Goal: Task Accomplishment & Management: Use online tool/utility

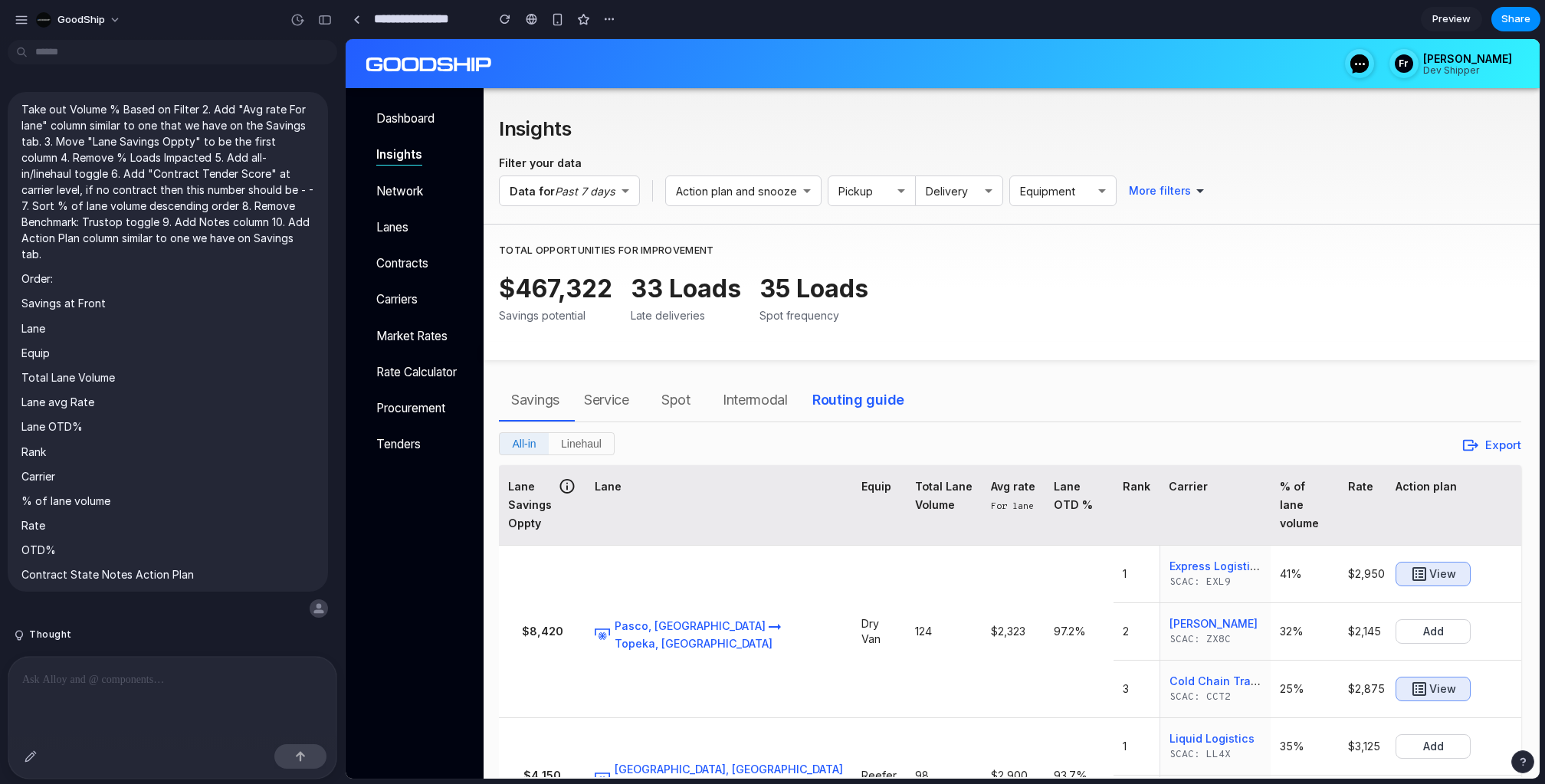
scroll to position [3730, 0]
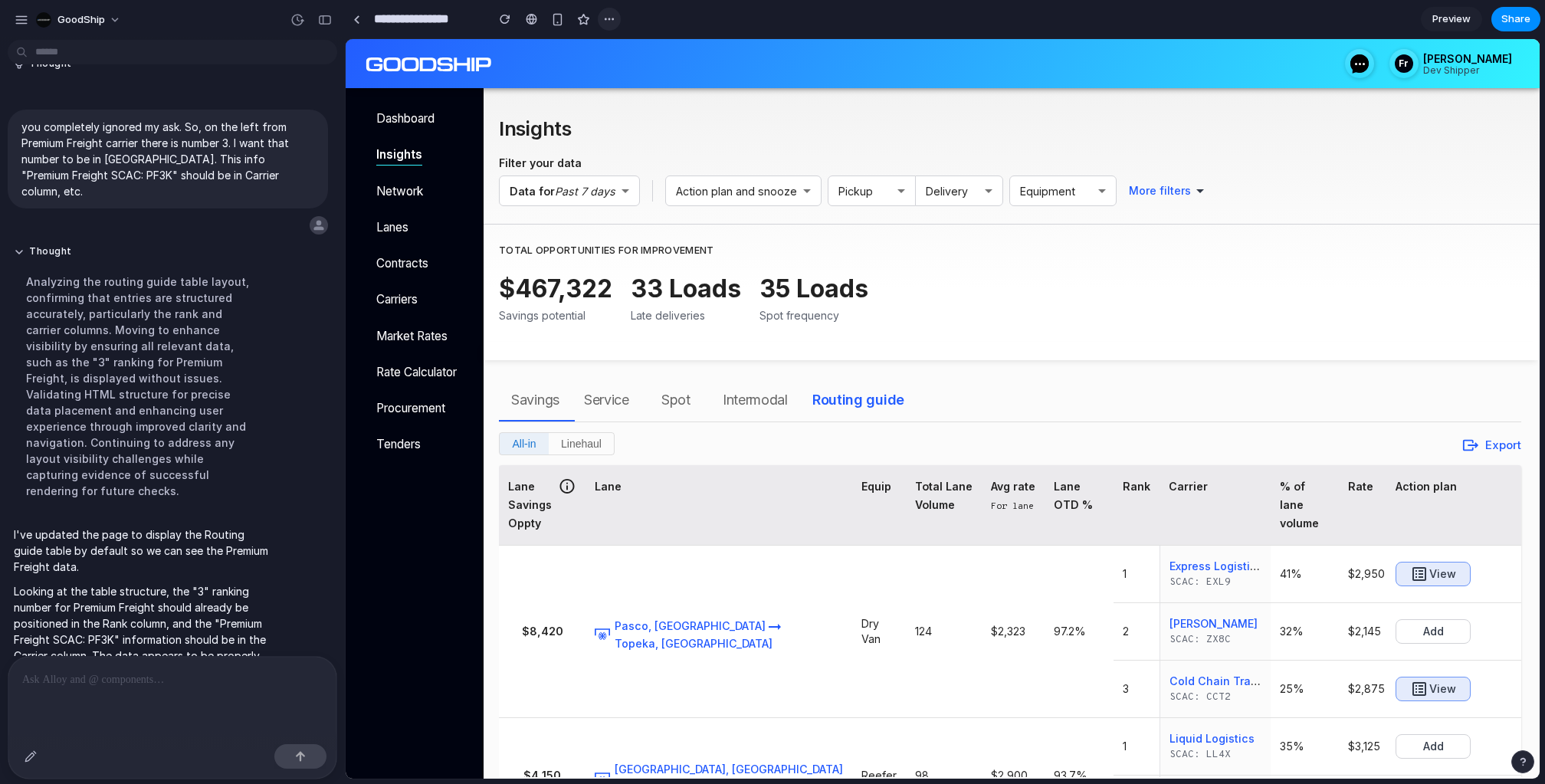
click at [603, 16] on div "button" at bounding box center [609, 19] width 12 height 12
click at [1366, 16] on div "Duplicate Delete" at bounding box center [772, 392] width 1545 height 784
click at [1517, 15] on span "Share" at bounding box center [1516, 19] width 29 height 15
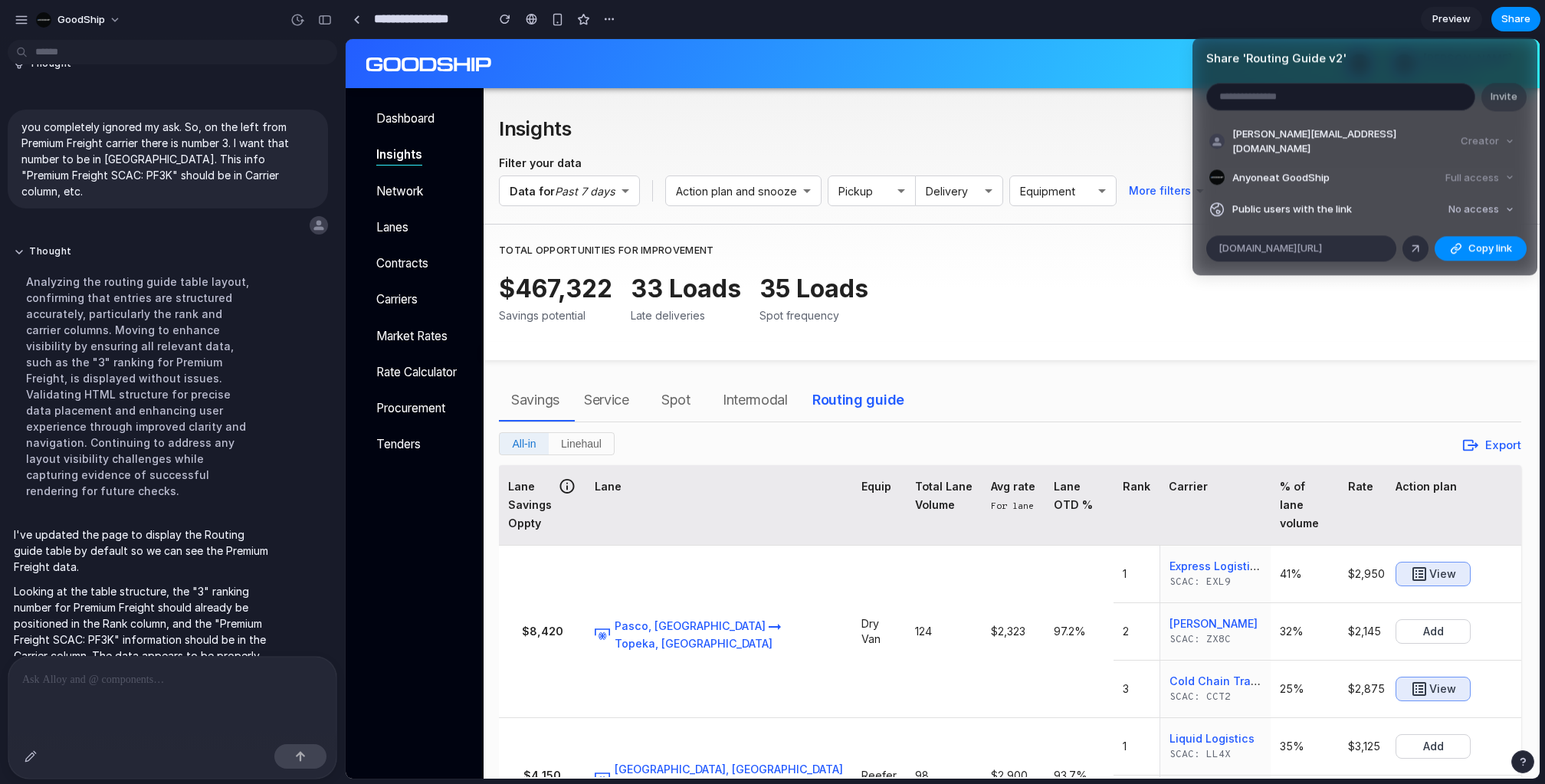
click at [1081, 72] on div "Share ' Routing Guide v2 ' Invite franz@goodship.io Creator Anyone at GoodShip …" at bounding box center [772, 392] width 1545 height 784
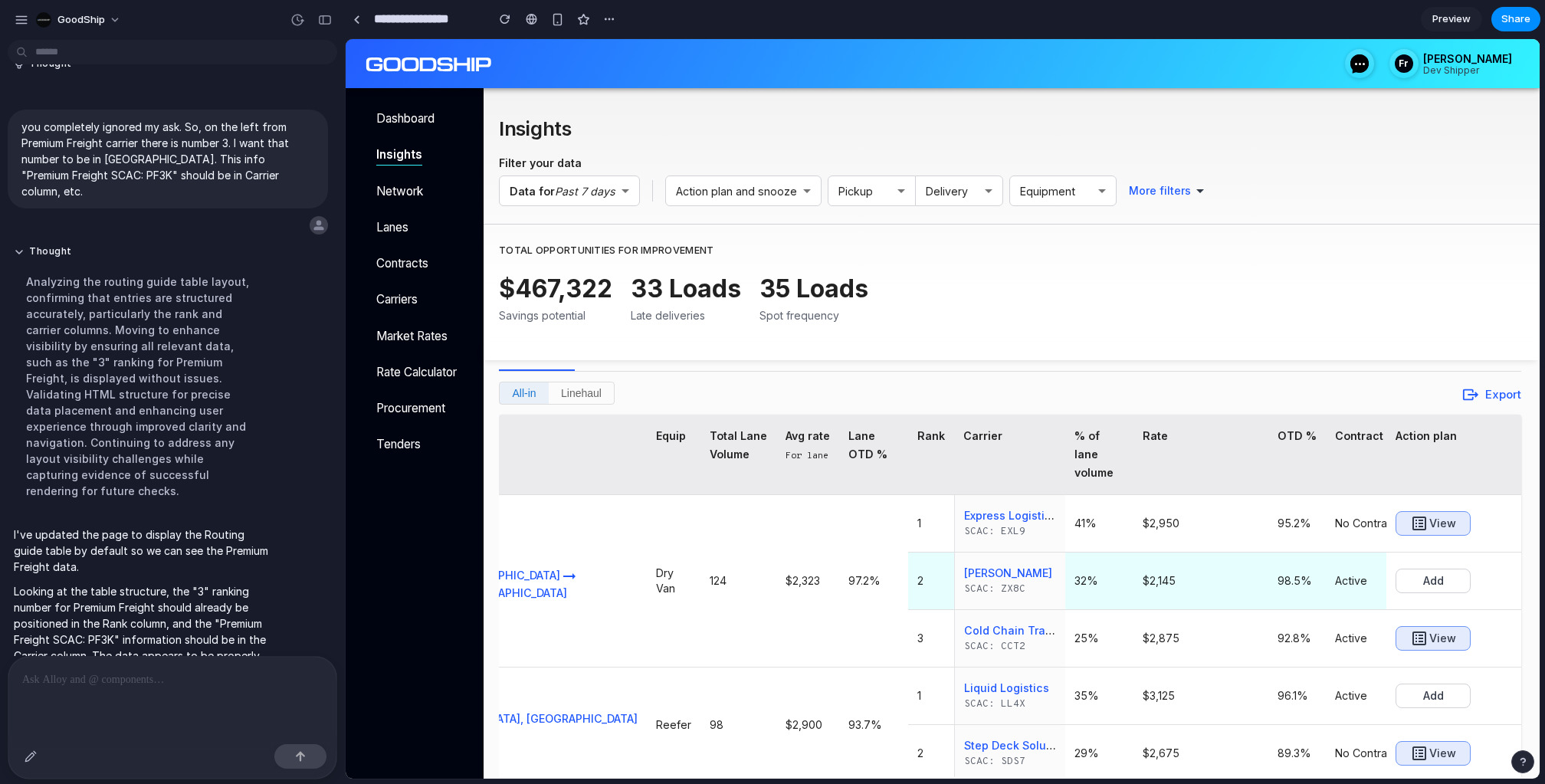
scroll to position [0, 0]
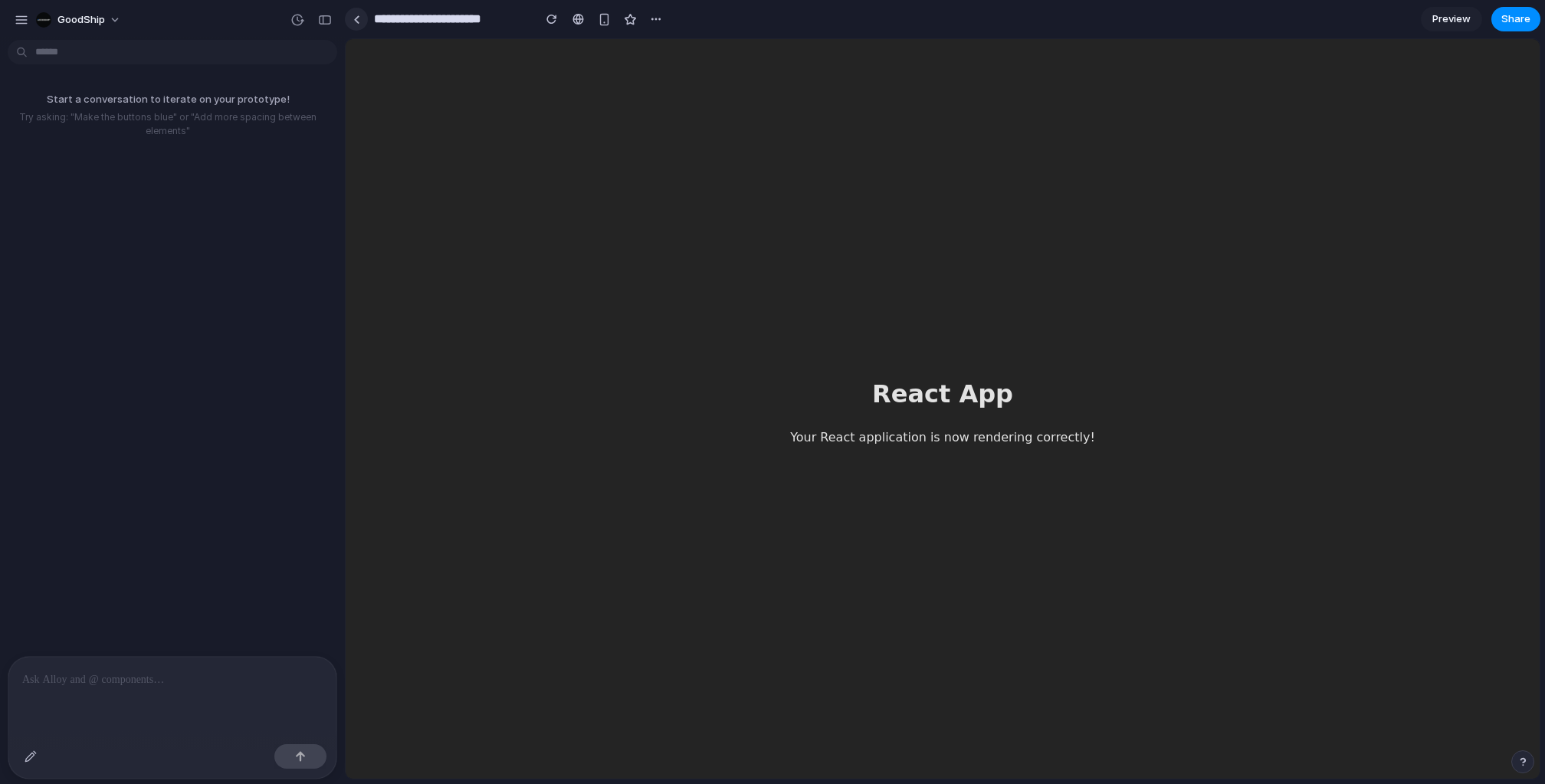
click at [357, 28] on link at bounding box center [357, 19] width 23 height 23
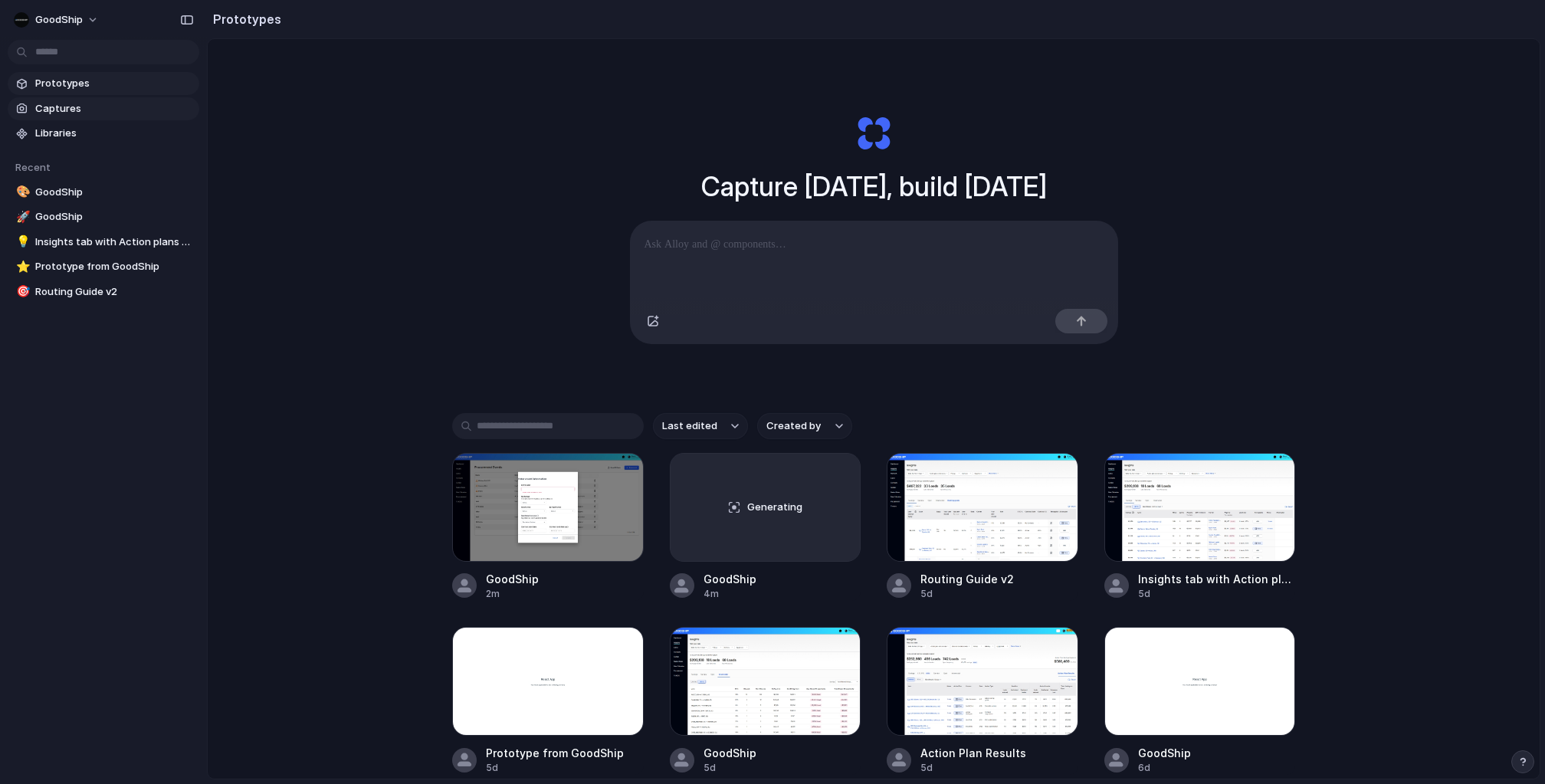
click at [51, 108] on span "Captures" at bounding box center [114, 109] width 158 height 15
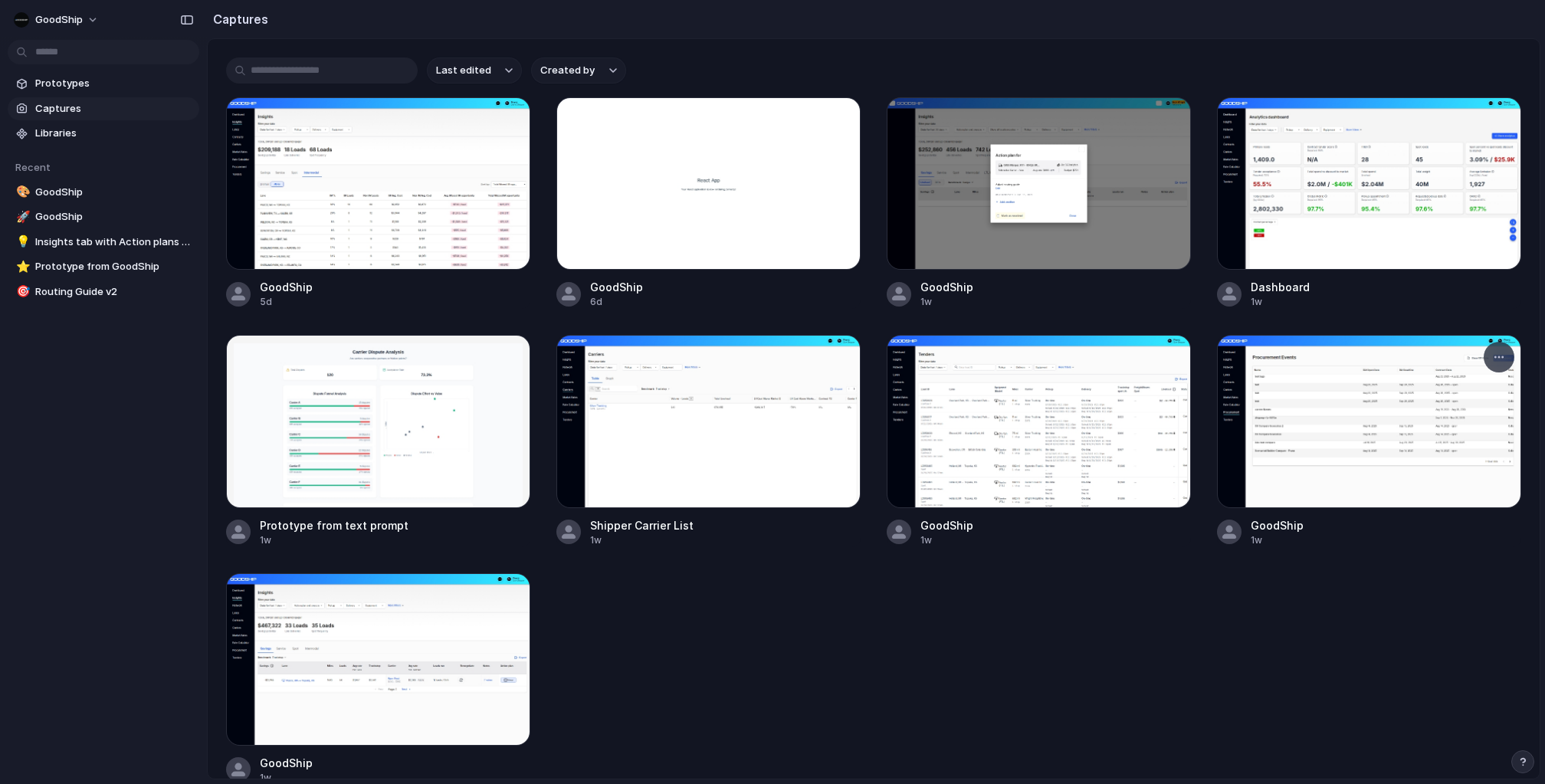
click at [1310, 482] on div at bounding box center [1369, 421] width 304 height 173
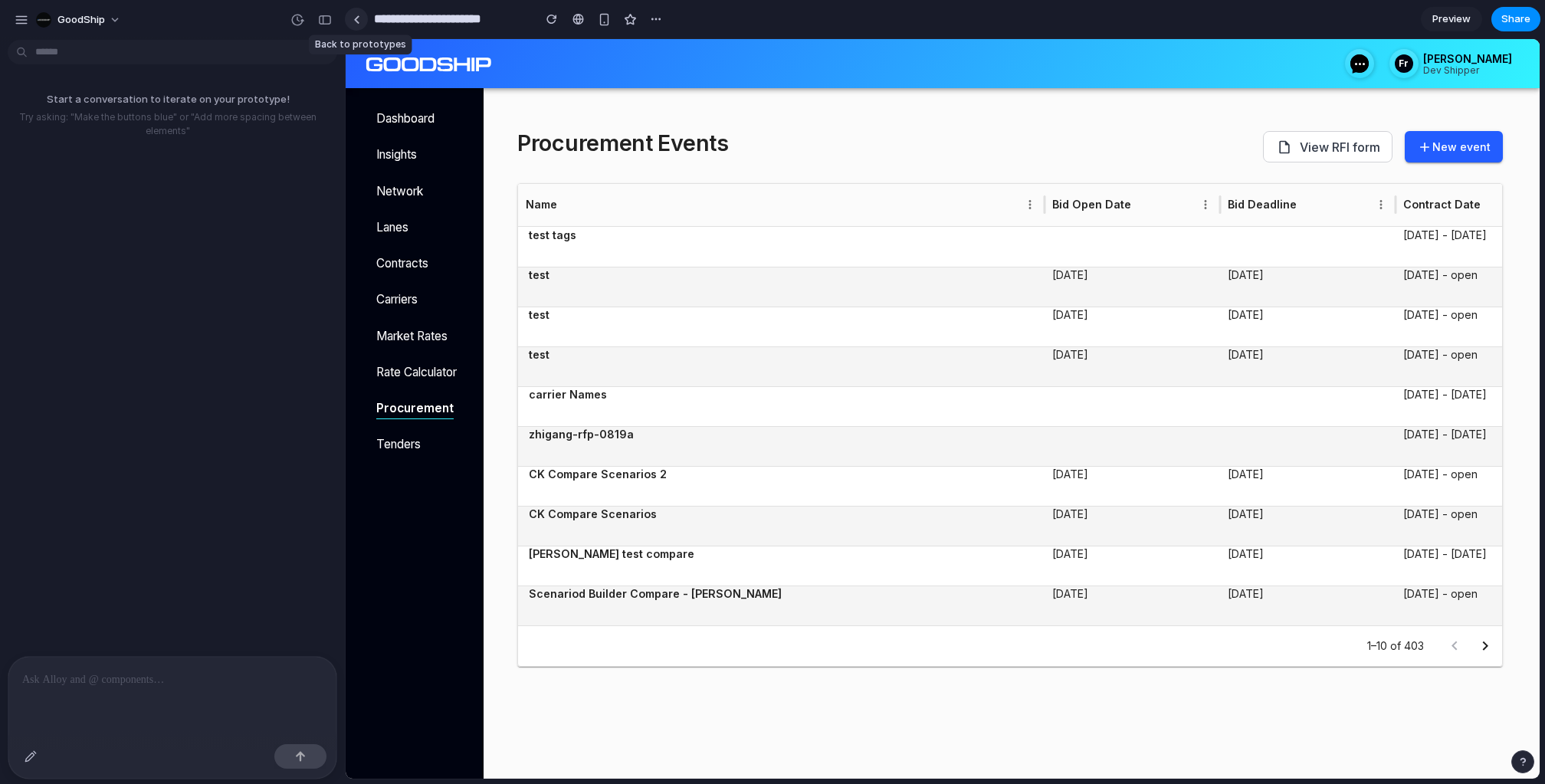
click at [354, 15] on div at bounding box center [357, 19] width 7 height 8
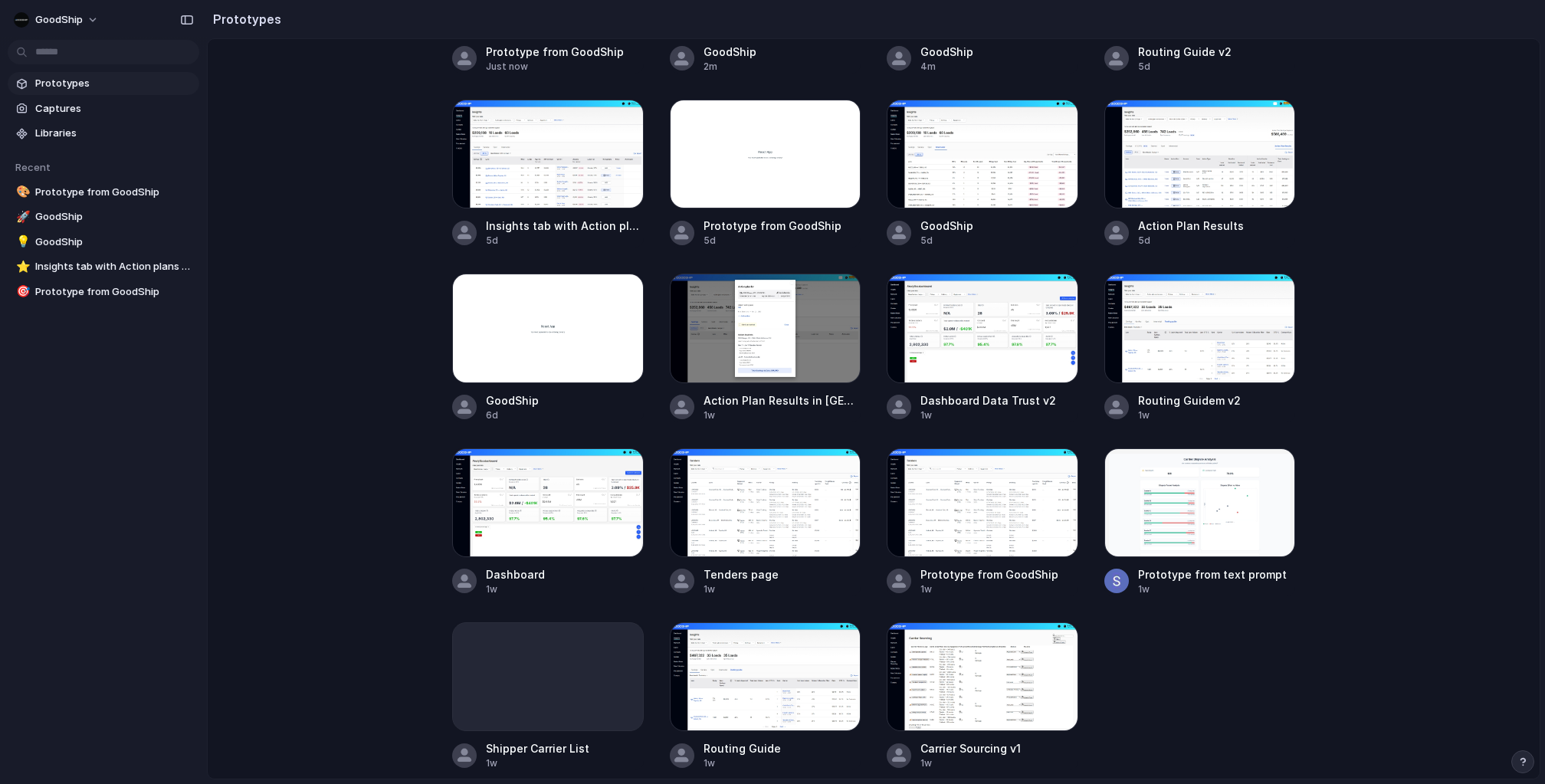
scroll to position [612, 0]
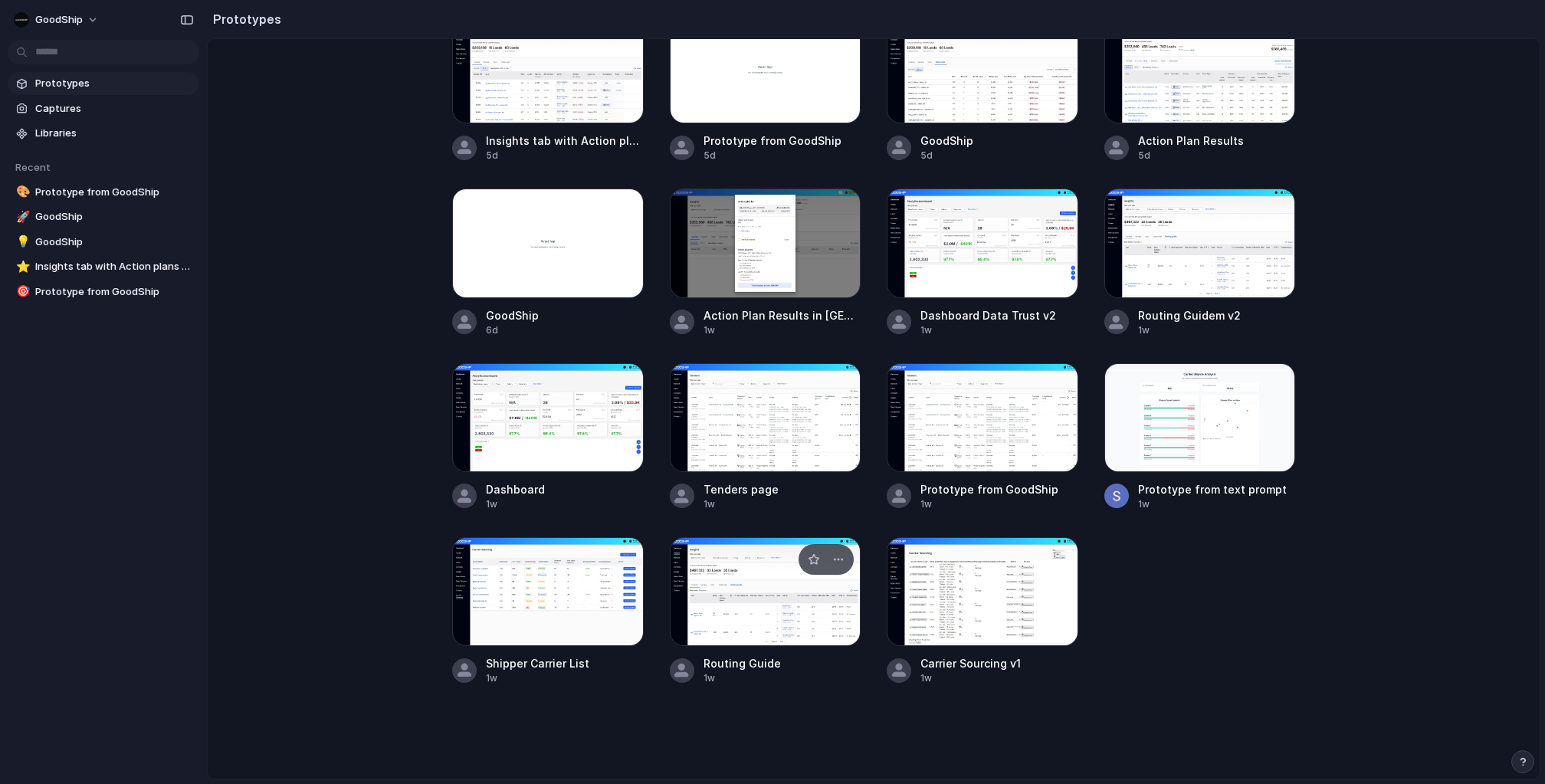
click at [759, 591] on div at bounding box center [765, 591] width 192 height 109
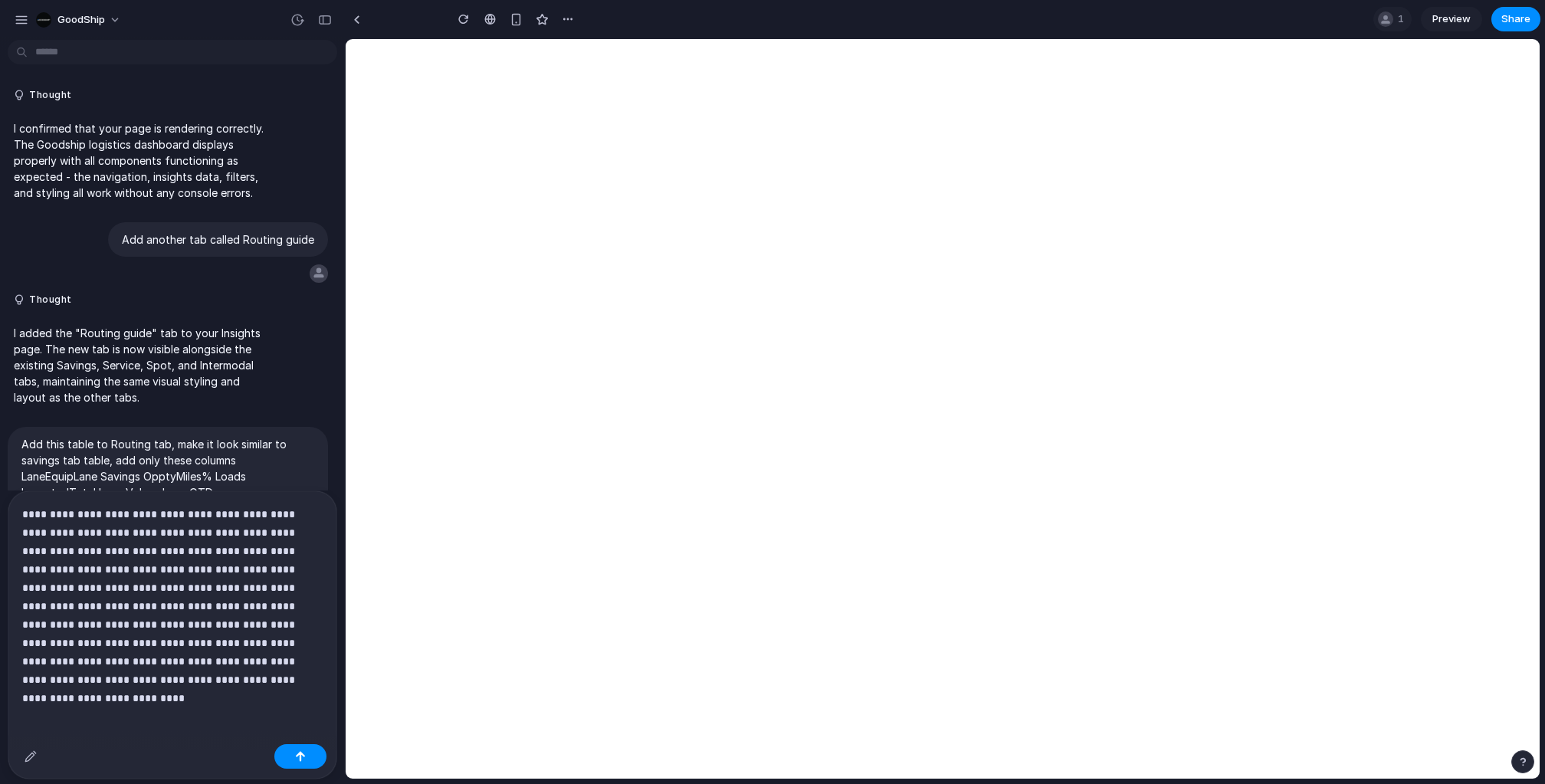
scroll to position [3144, 0]
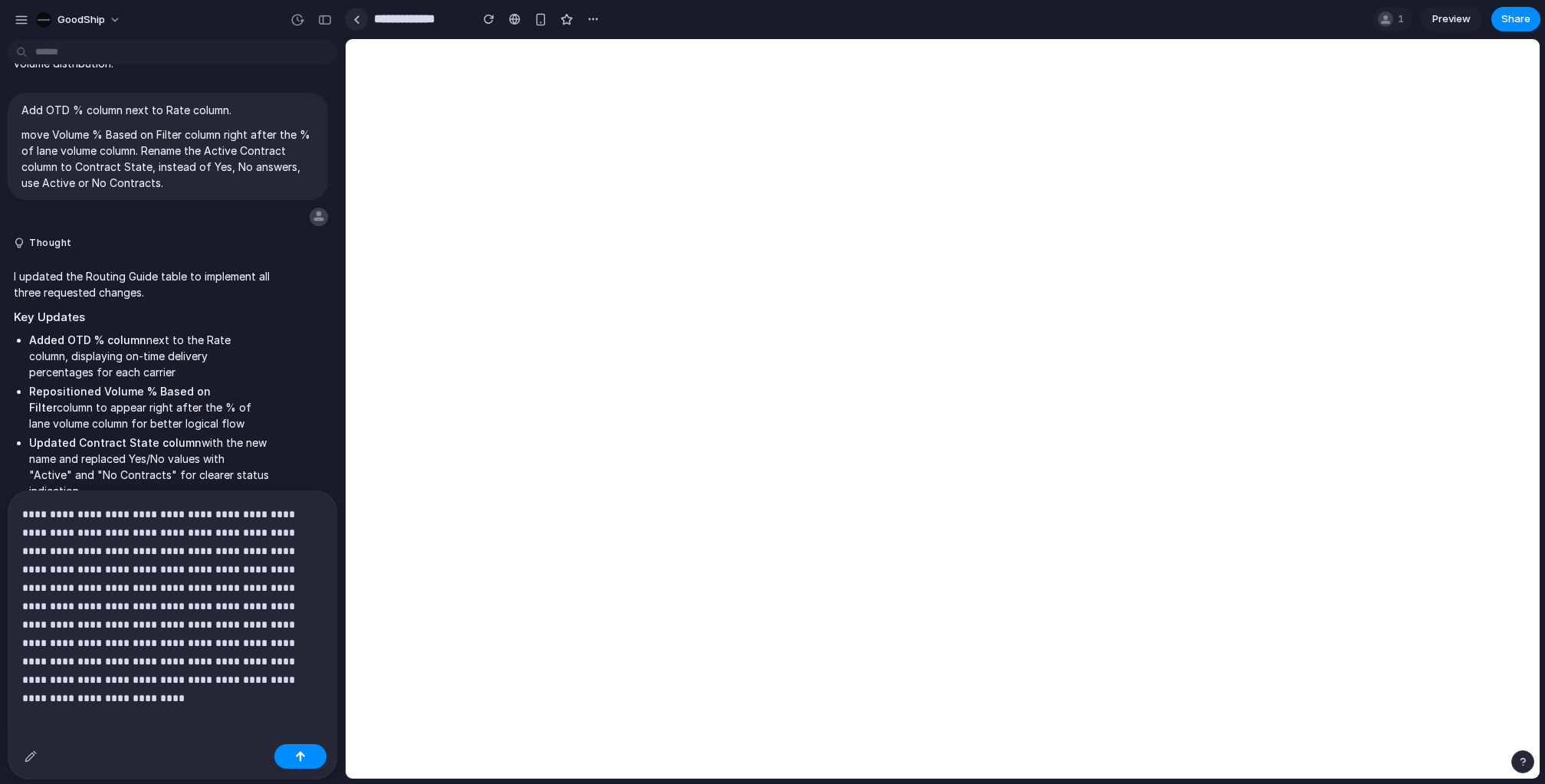
click at [357, 19] on div at bounding box center [357, 19] width 7 height 8
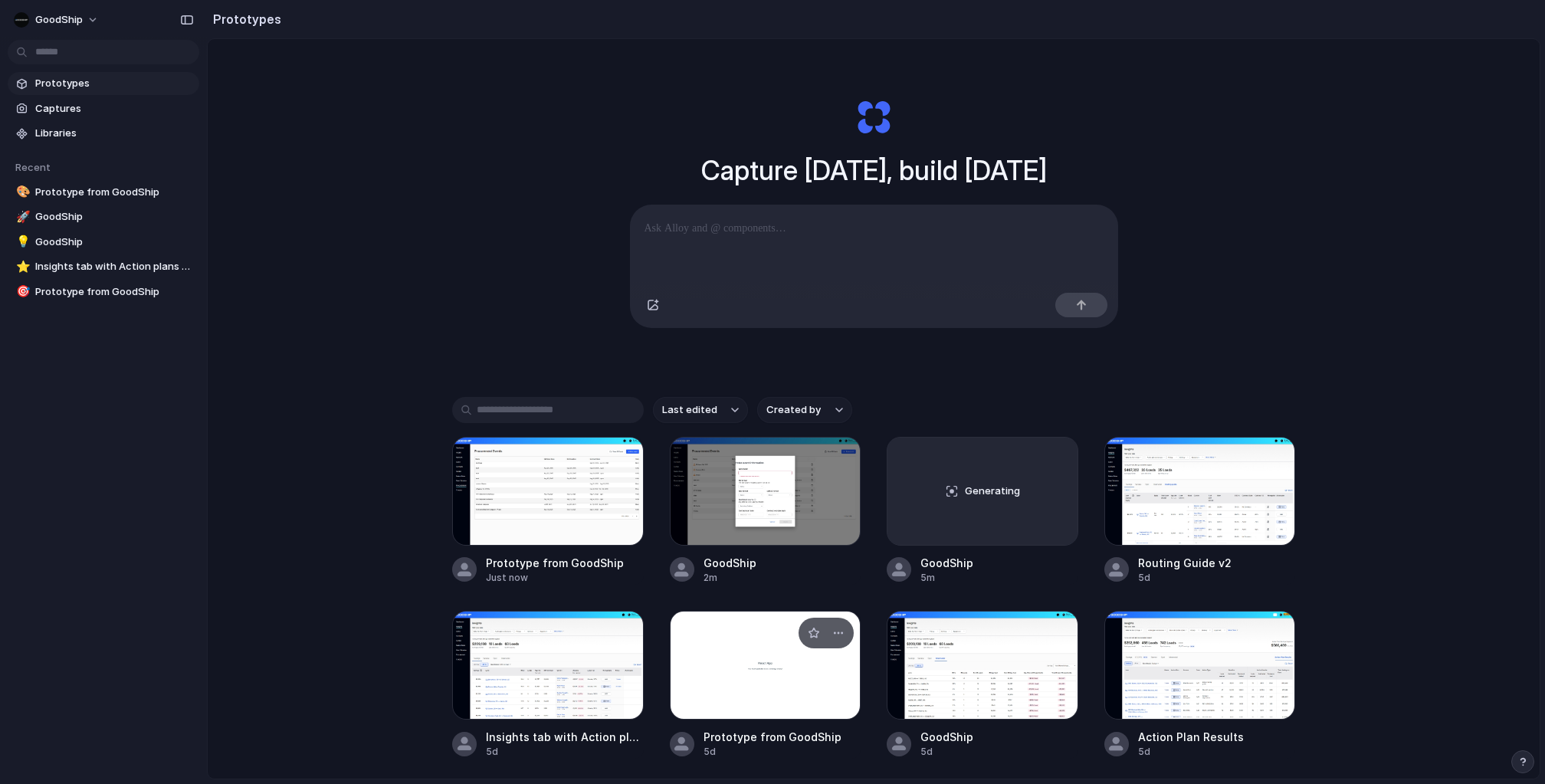
scroll to position [612, 0]
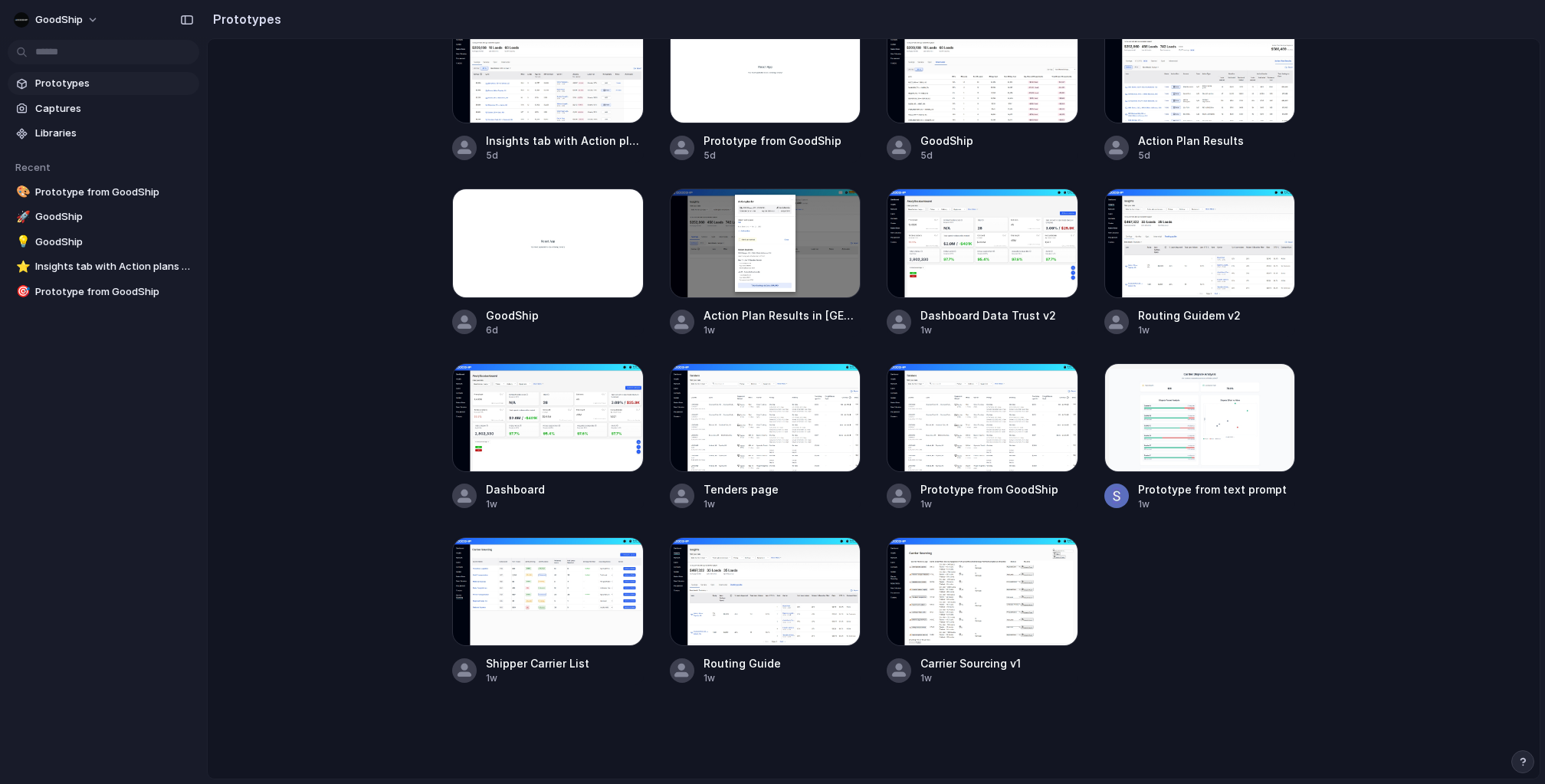
click at [74, 92] on link "Prototypes" at bounding box center [103, 84] width 192 height 23
click at [74, 105] on span "Captures" at bounding box center [114, 109] width 158 height 15
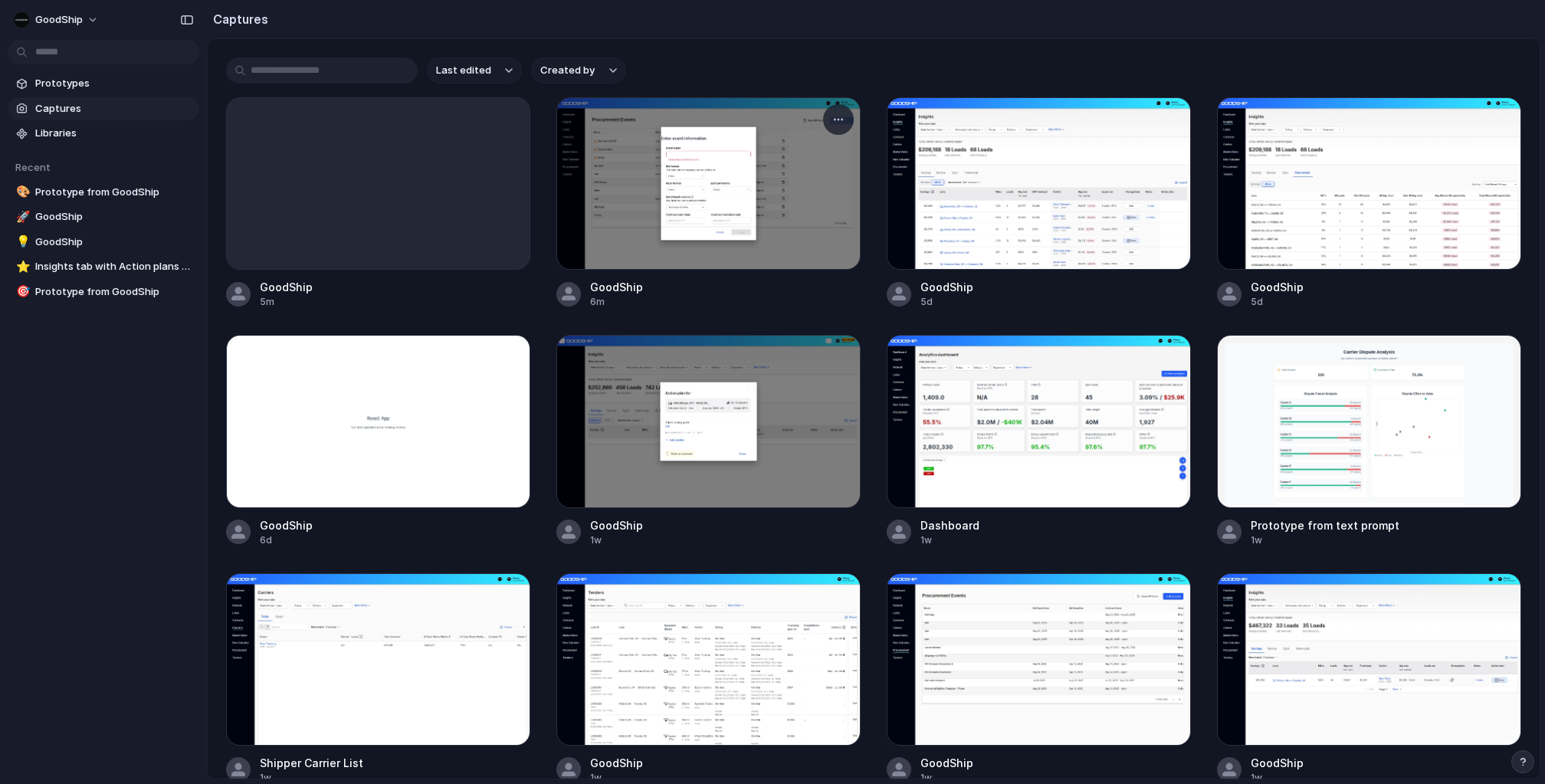
click at [790, 205] on div at bounding box center [708, 183] width 304 height 173
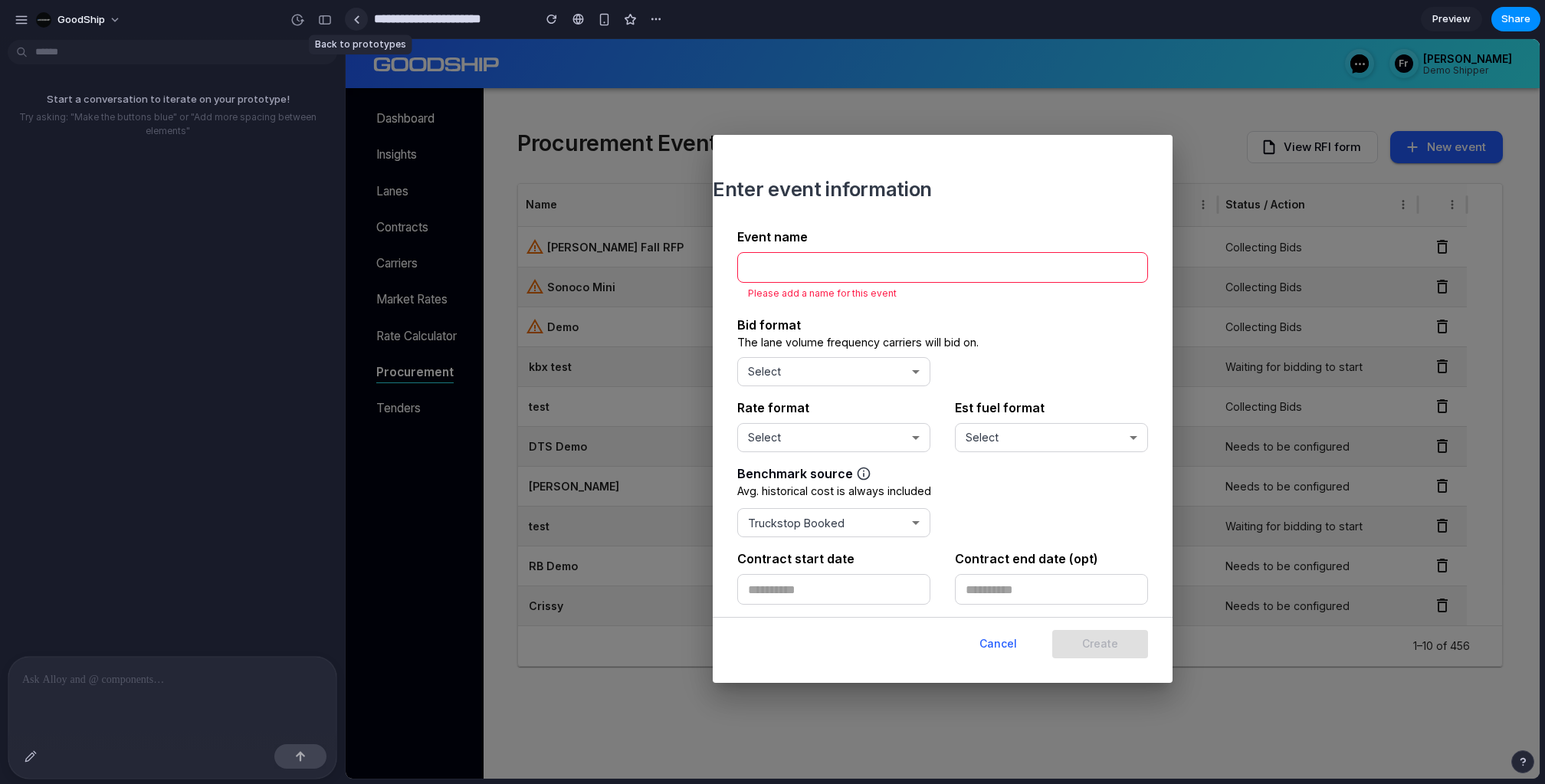
click at [350, 18] on link at bounding box center [357, 19] width 23 height 23
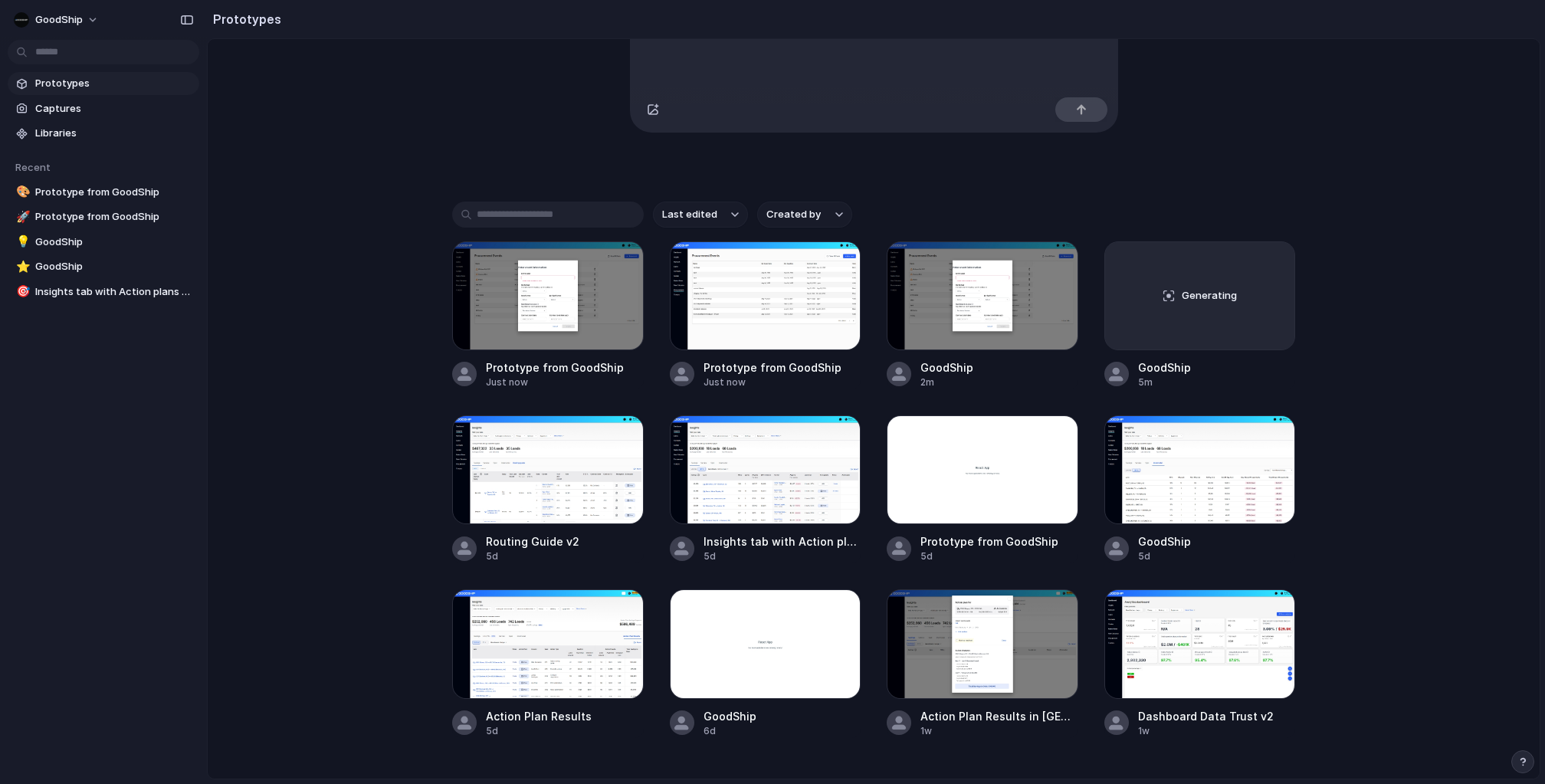
scroll to position [252, 0]
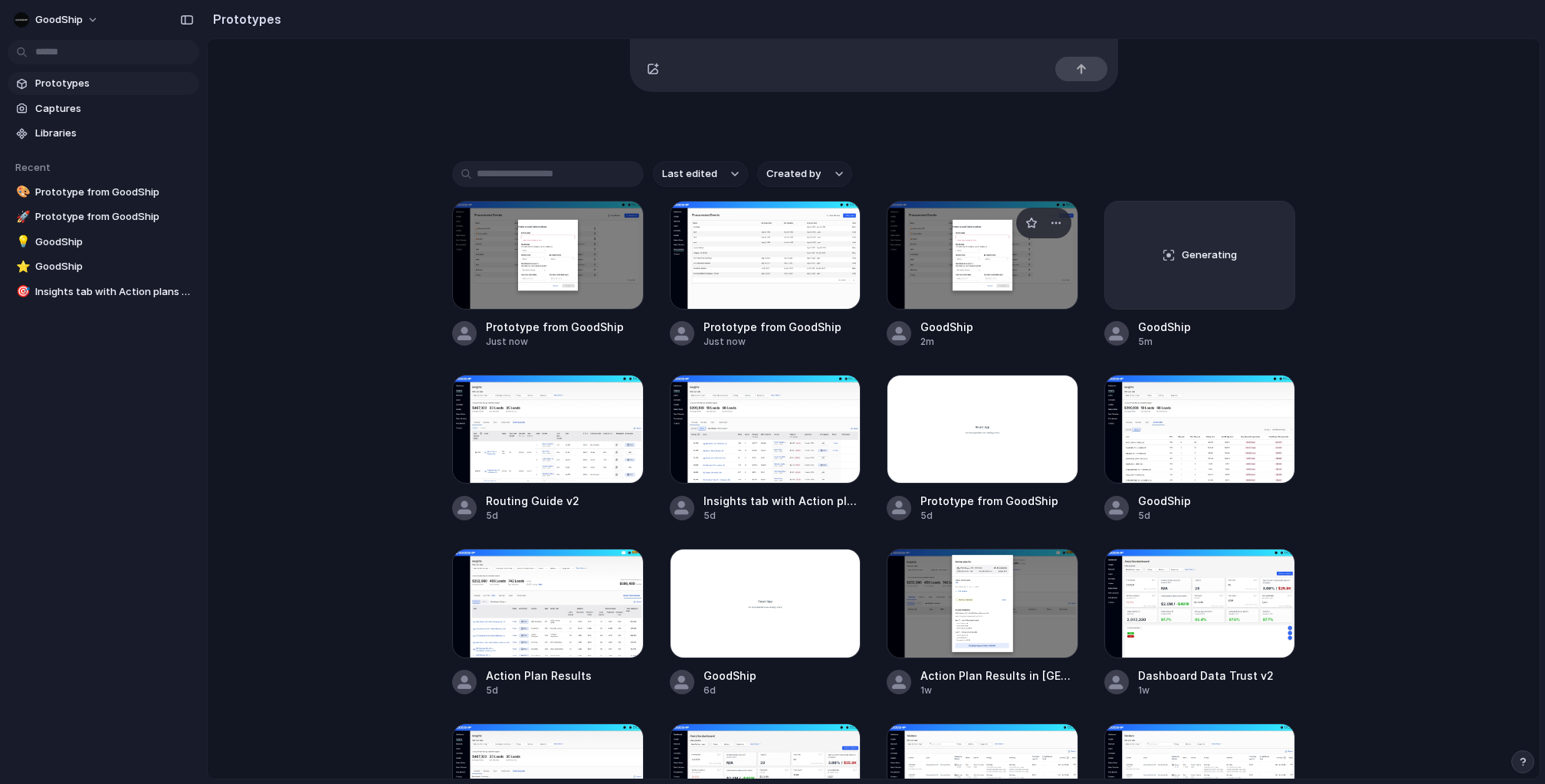
click at [951, 263] on div at bounding box center [982, 255] width 192 height 109
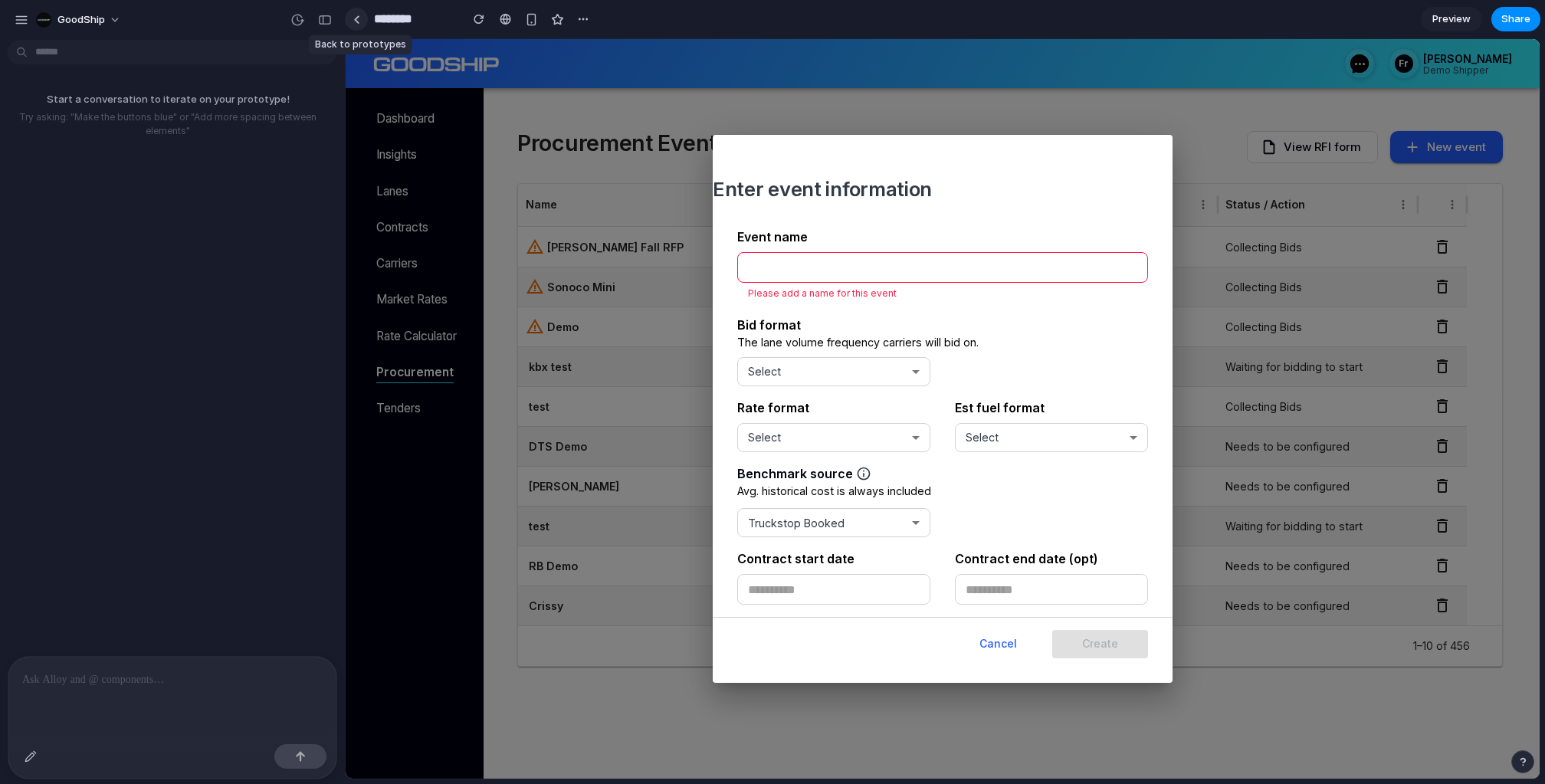
click at [356, 17] on div at bounding box center [357, 19] width 7 height 8
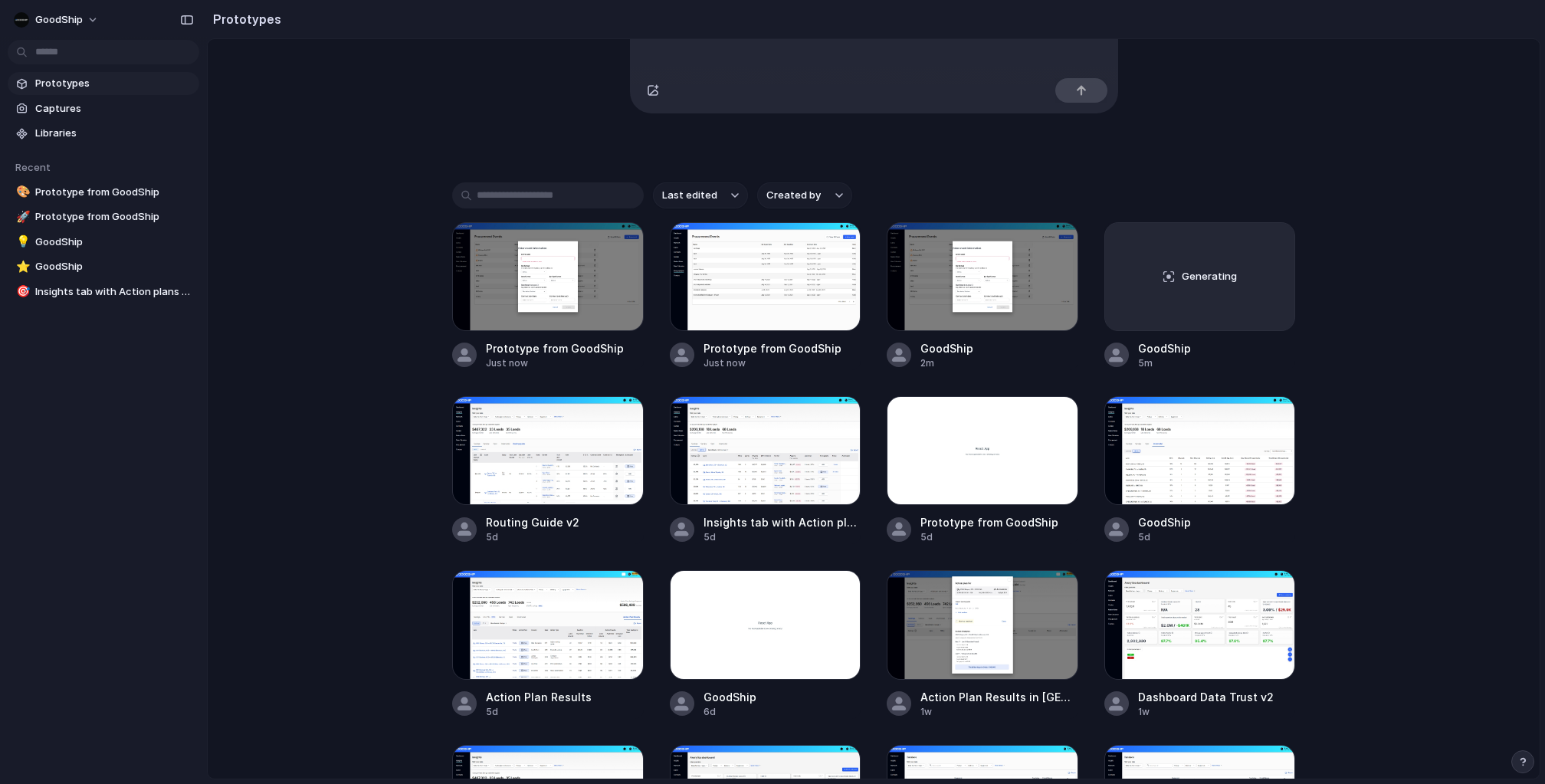
scroll to position [234, 0]
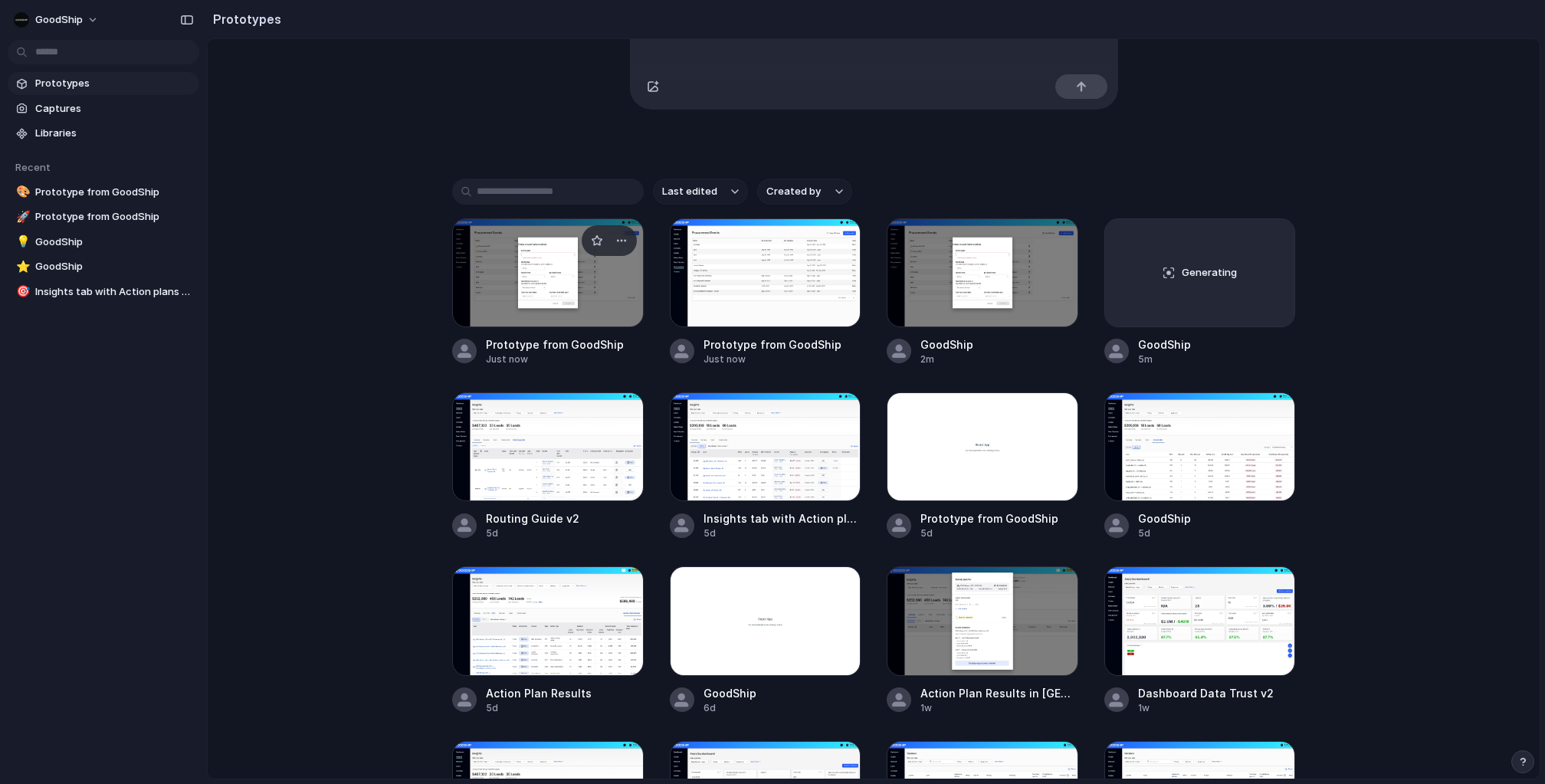
click at [580, 280] on div at bounding box center [548, 273] width 192 height 109
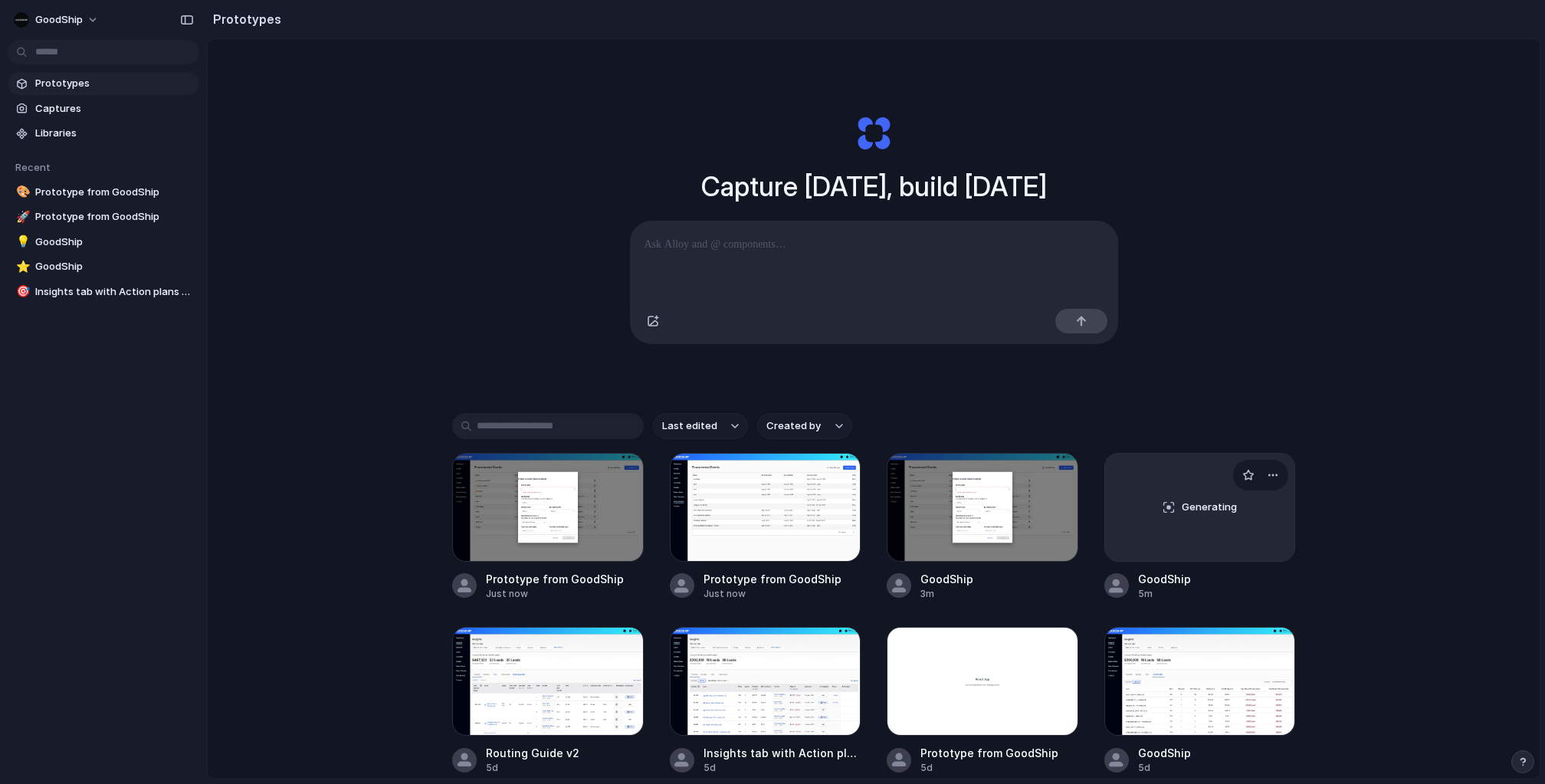
click at [1182, 538] on div "Generating" at bounding box center [1200, 507] width 190 height 107
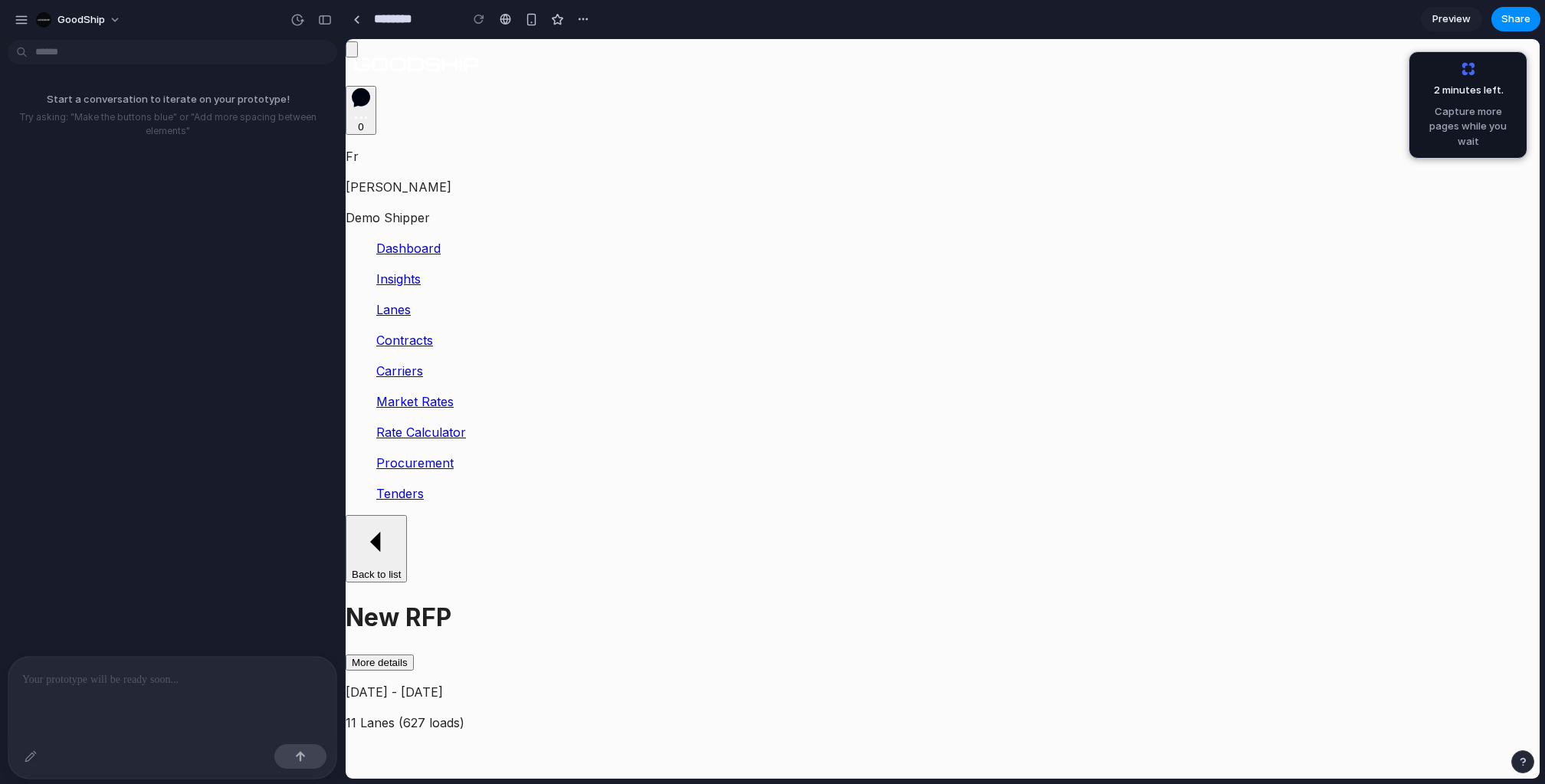
click at [114, 686] on p at bounding box center [173, 679] width 300 height 18
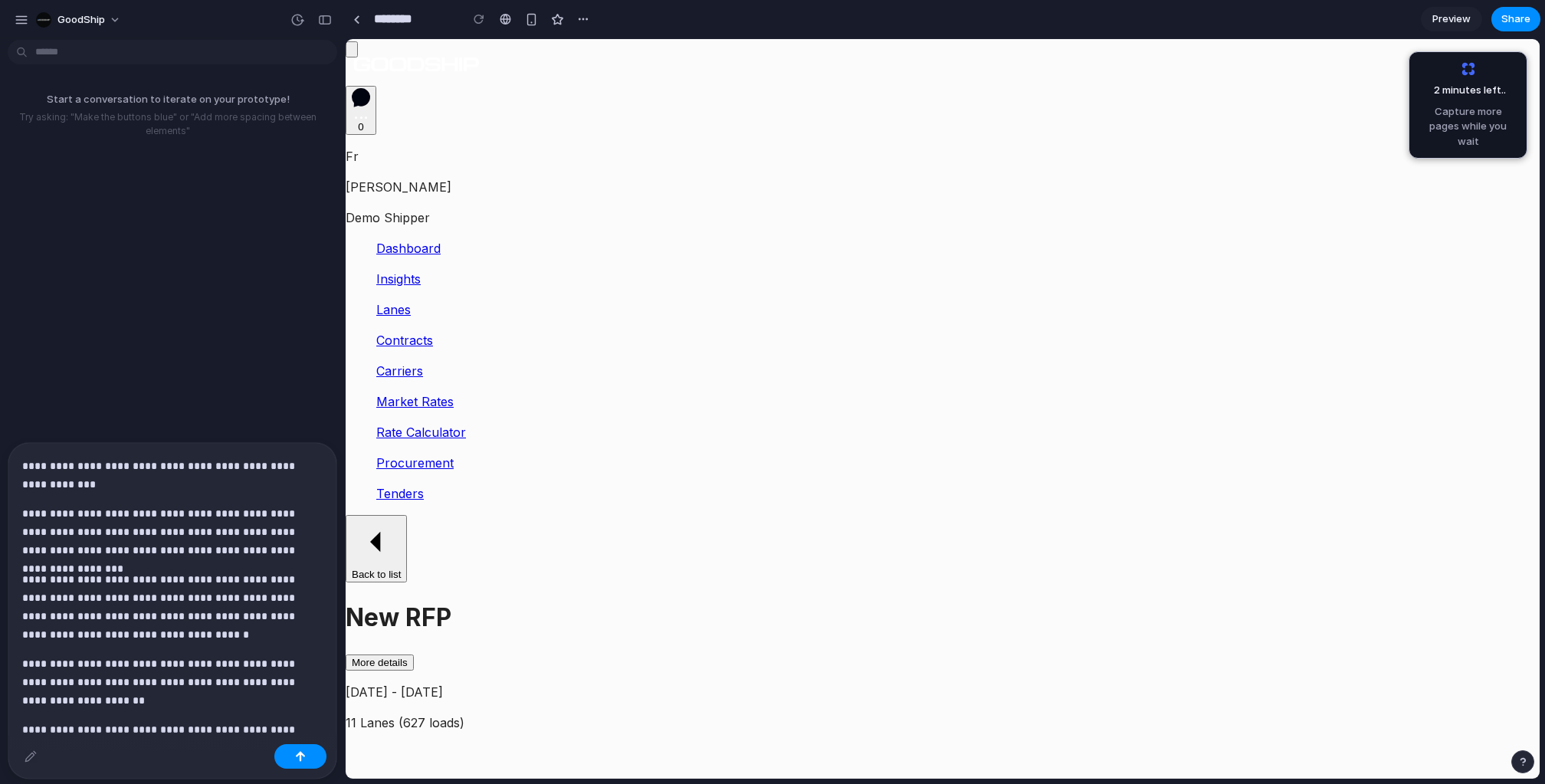
click at [23, 470] on p "**********" at bounding box center [173, 475] width 300 height 37
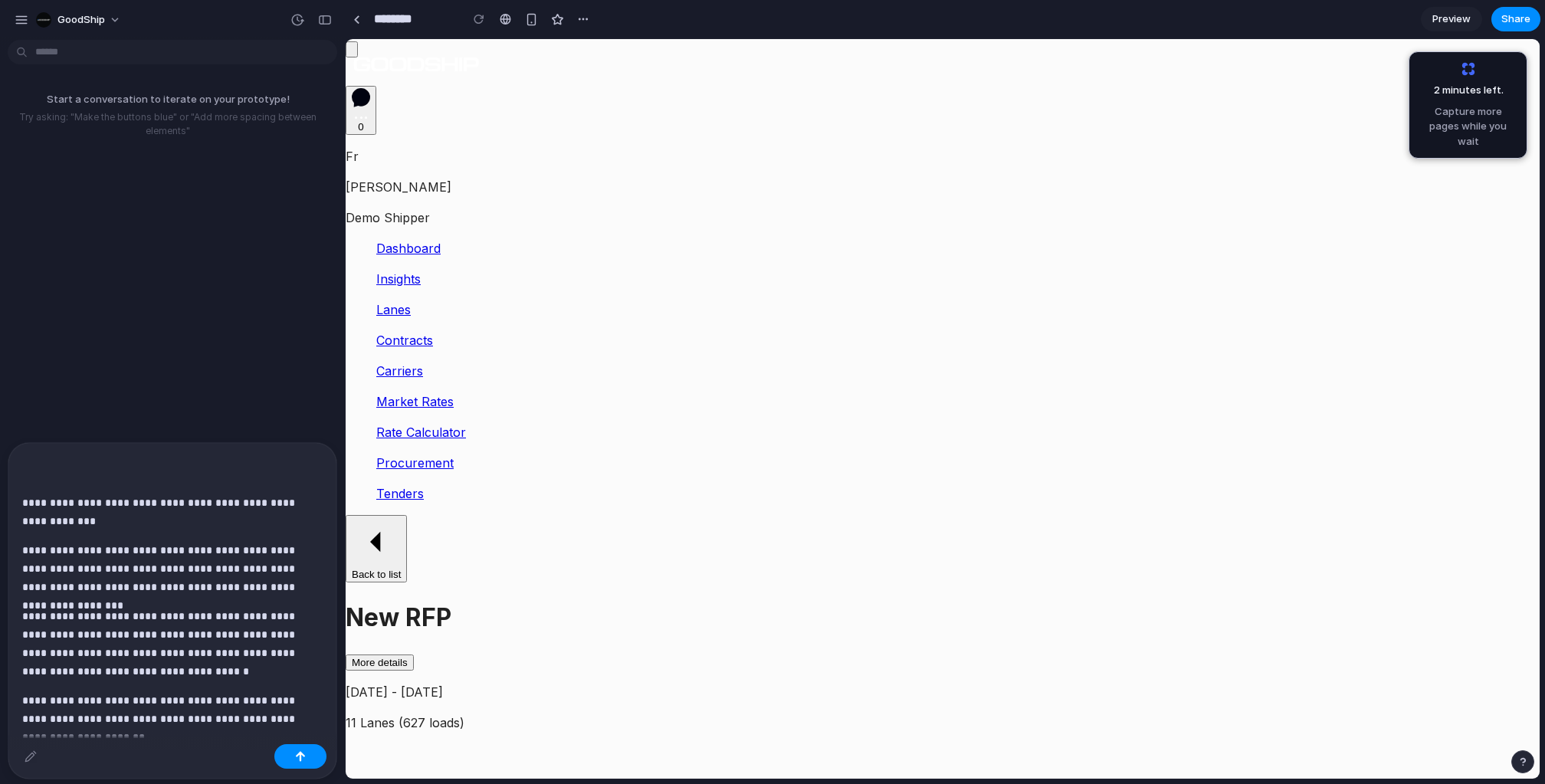
click at [42, 464] on p "**********" at bounding box center [173, 494] width 300 height 74
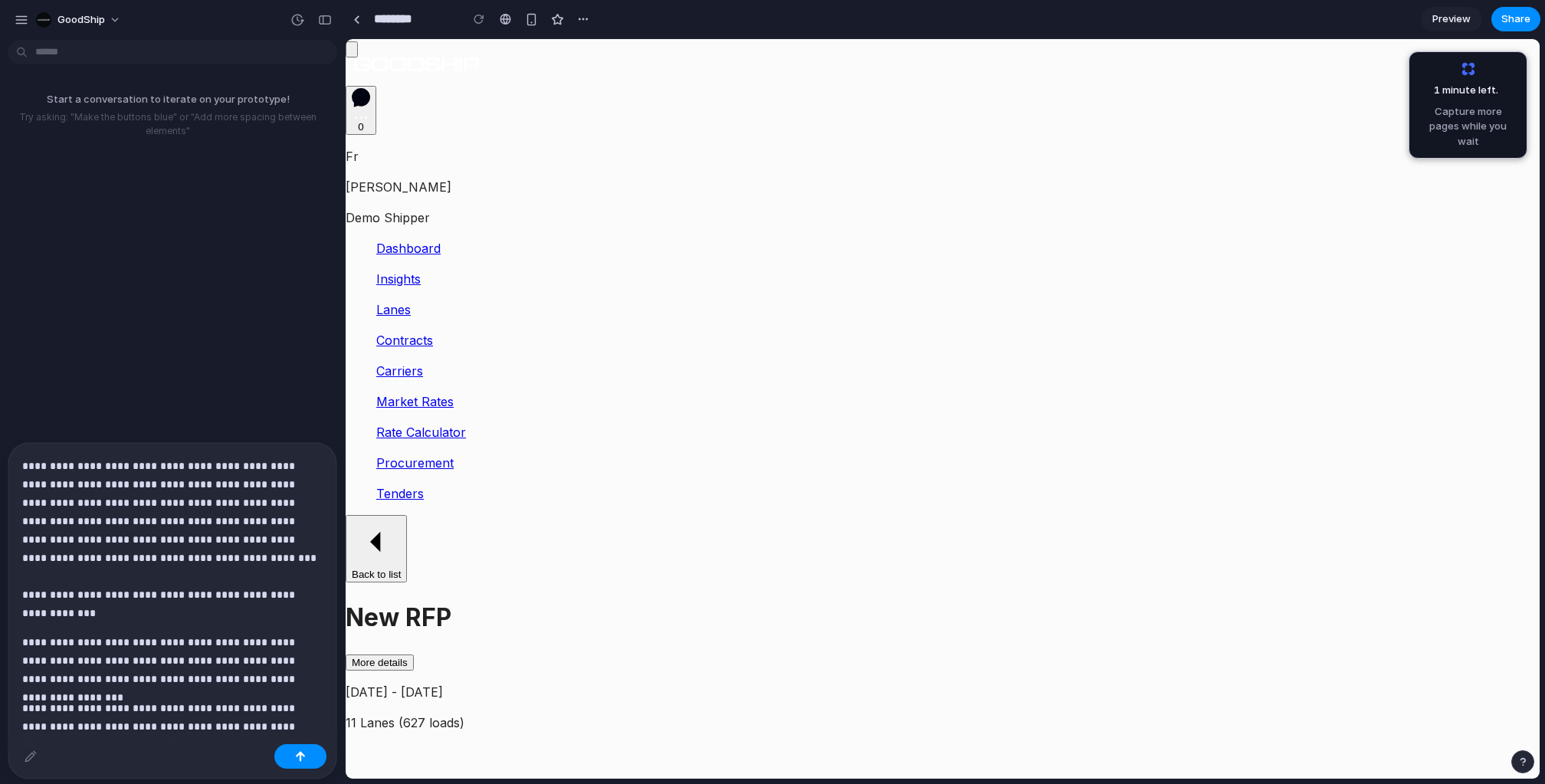
click at [124, 500] on p "**********" at bounding box center [173, 539] width 300 height 166
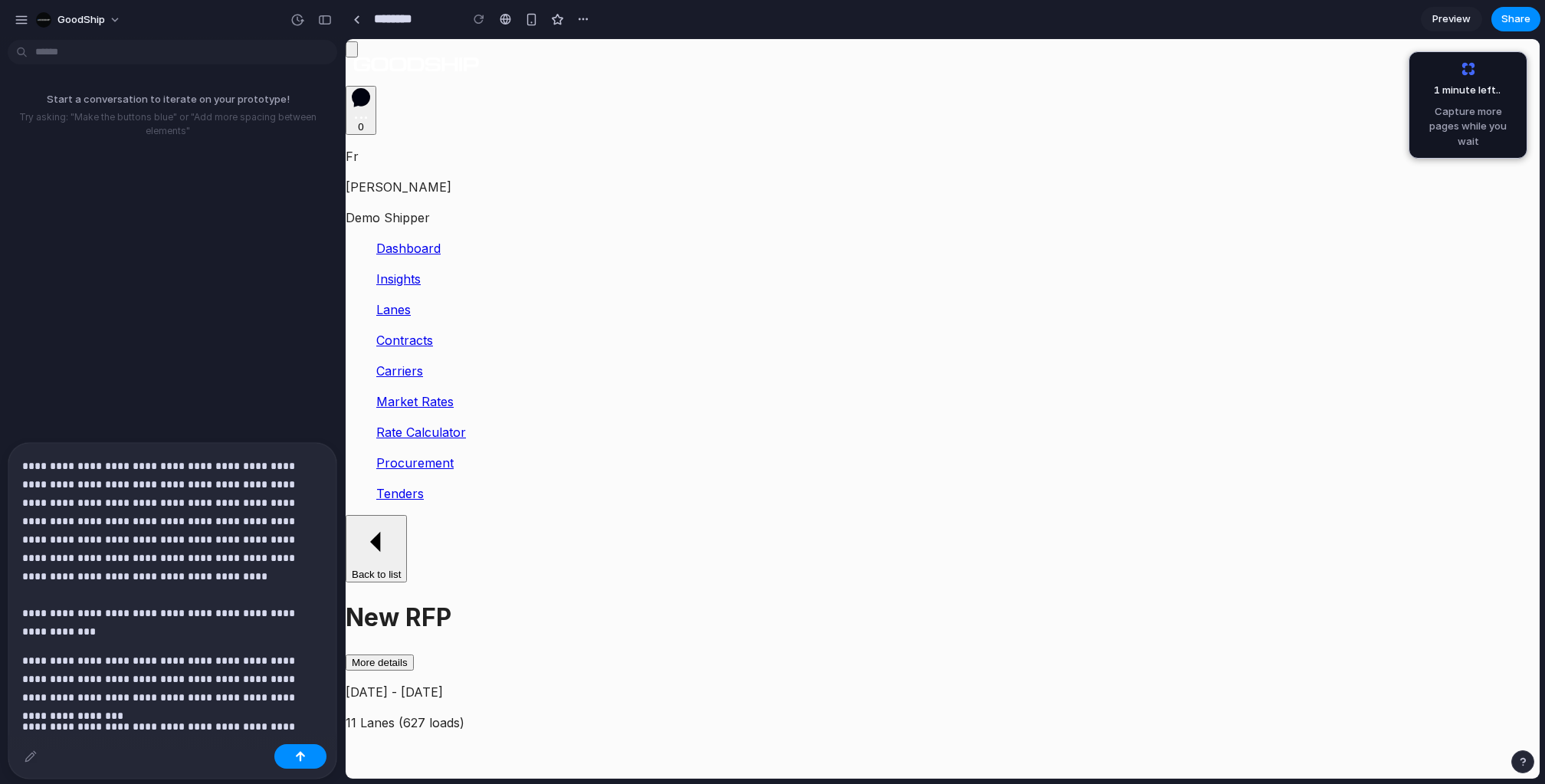
click at [158, 568] on p "**********" at bounding box center [173, 548] width 300 height 184
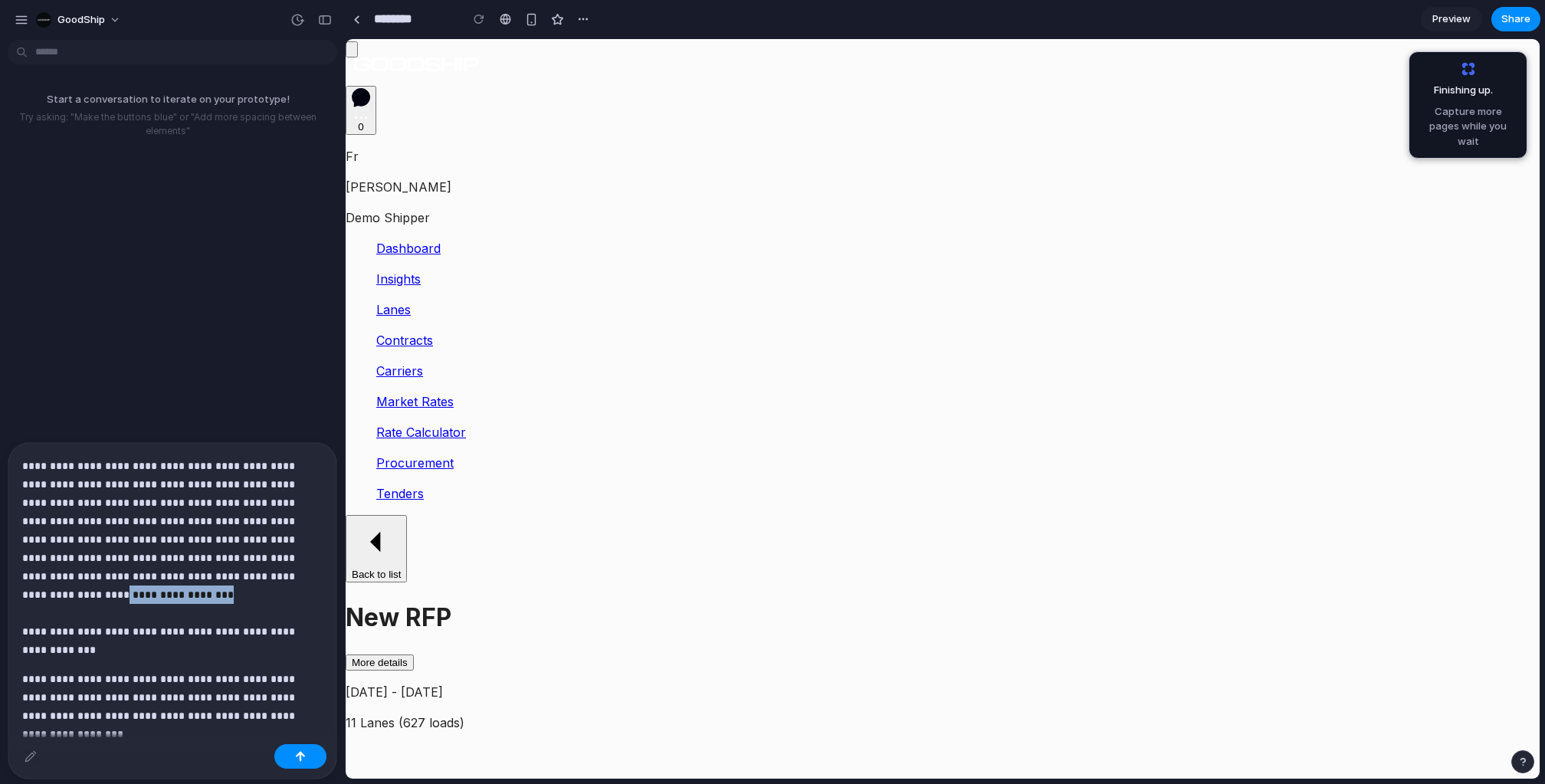
click at [235, 581] on p "**********" at bounding box center [173, 558] width 300 height 203
click at [302, 752] on div "button" at bounding box center [300, 756] width 11 height 11
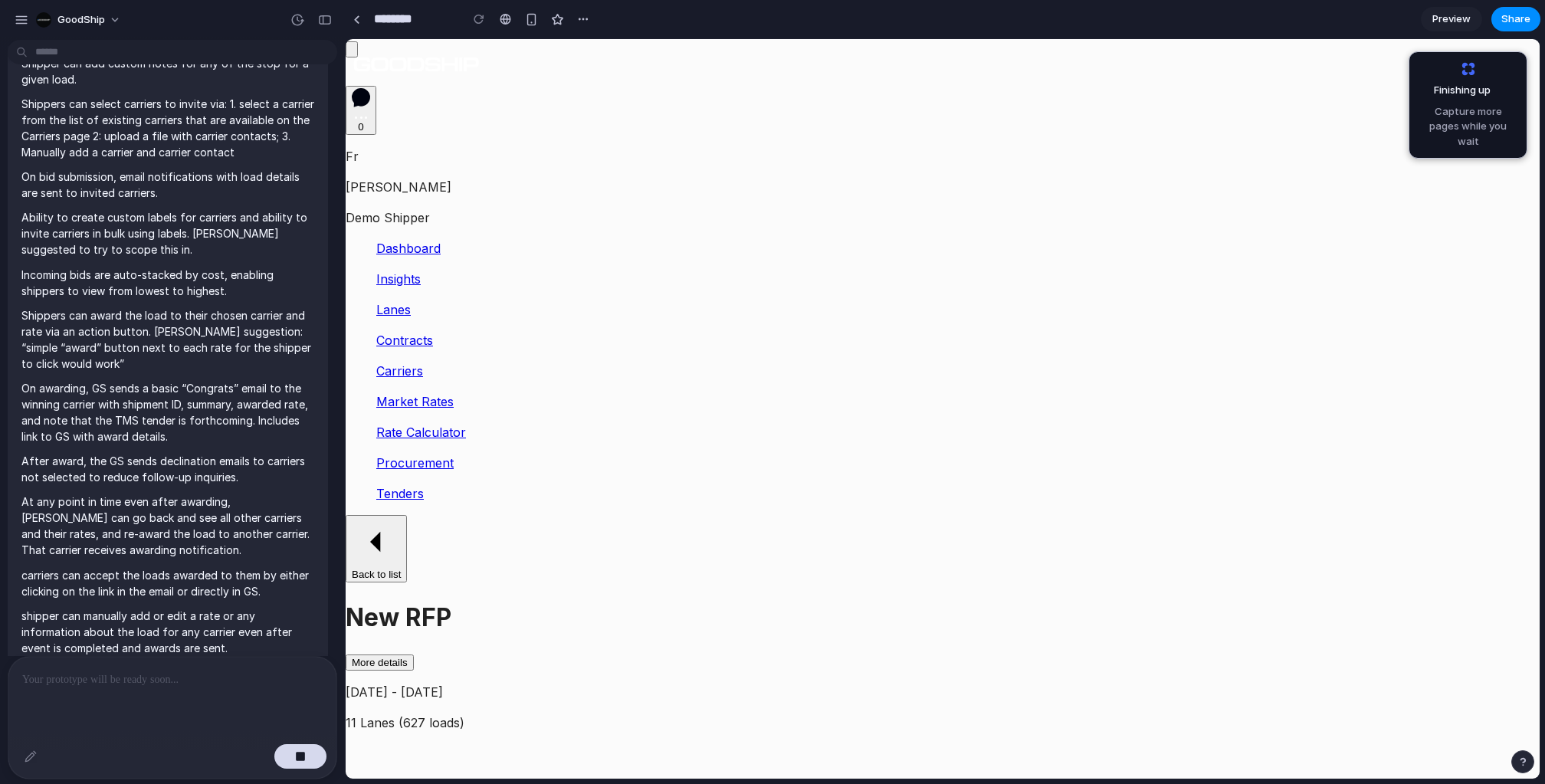
scroll to position [1263, 0]
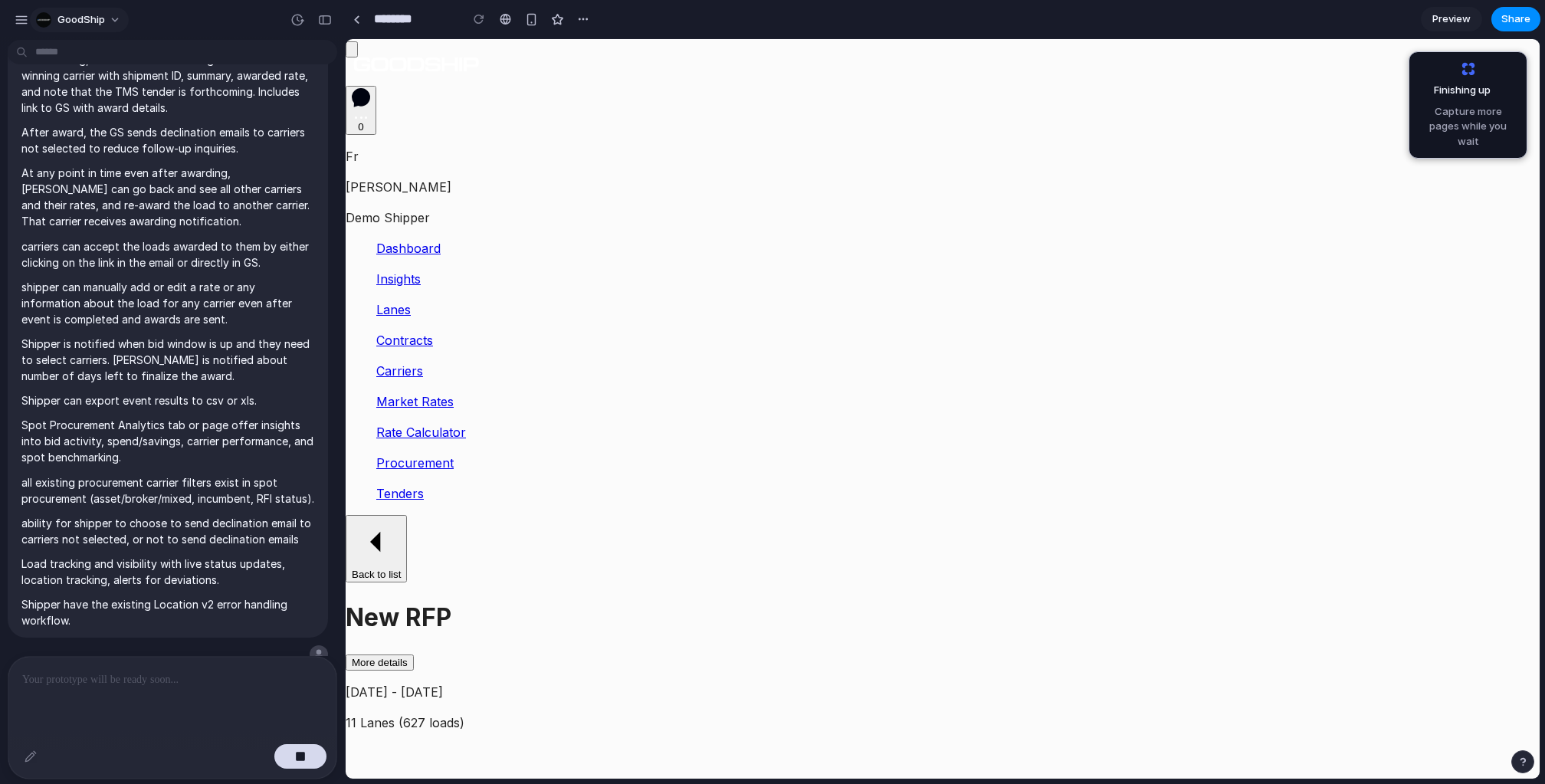
click at [112, 23] on button "GoodShip" at bounding box center [79, 20] width 99 height 25
click at [92, 618] on div "Settings Invite members Change theme Sign out" at bounding box center [772, 392] width 1545 height 784
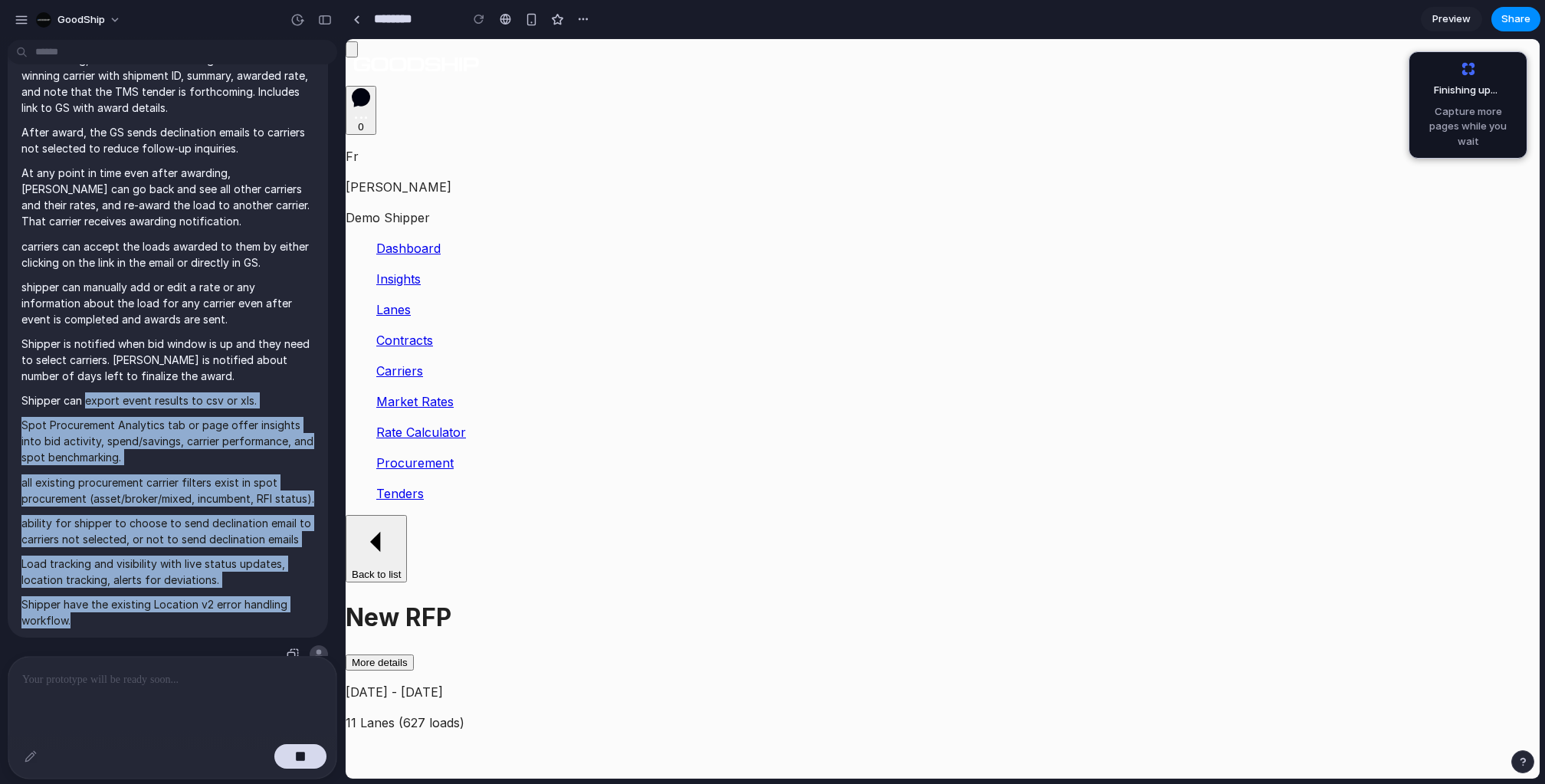
drag, startPoint x: 91, startPoint y: 612, endPoint x: 88, endPoint y: 380, distance: 232.0
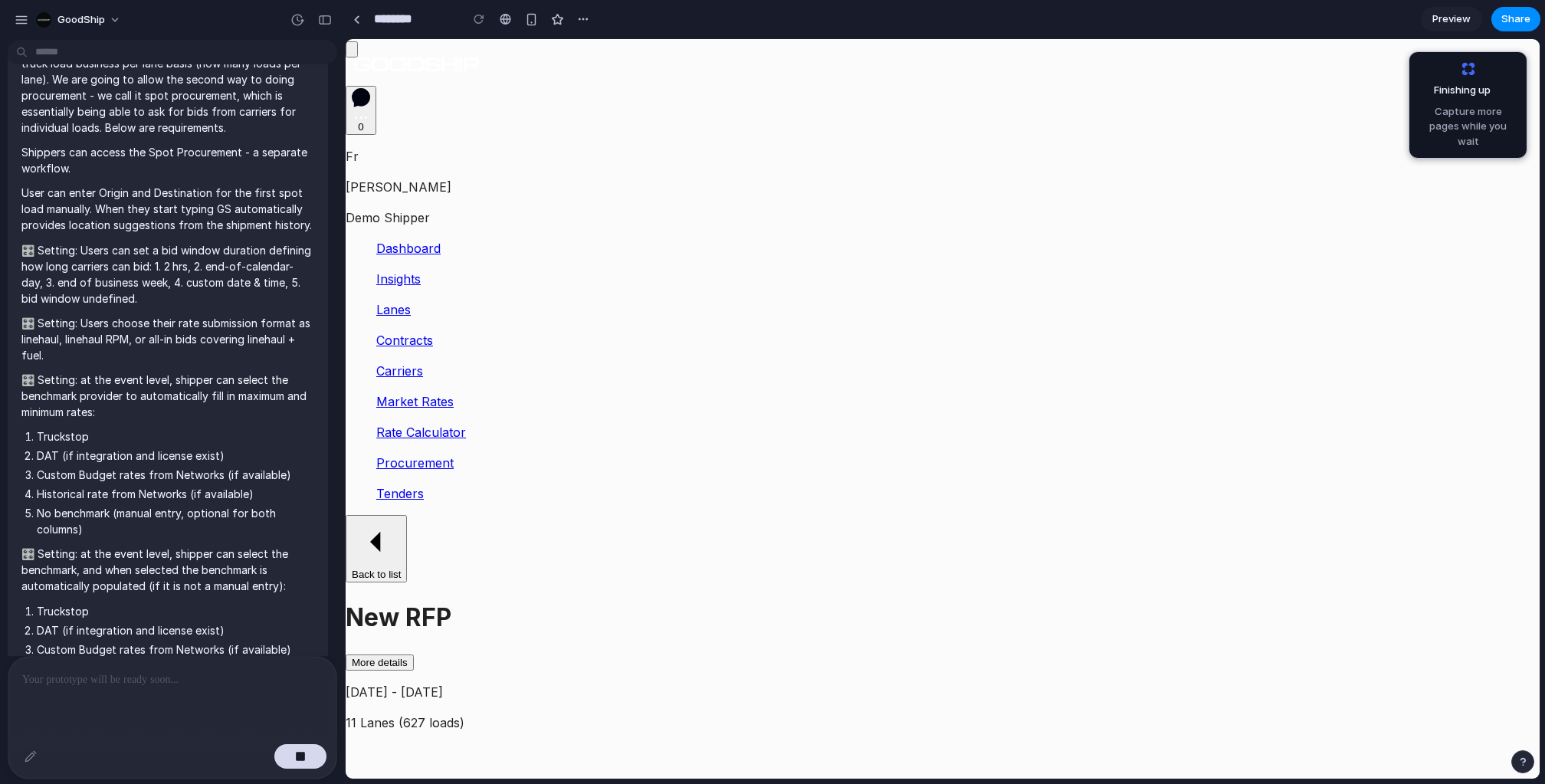
scroll to position [0, 0]
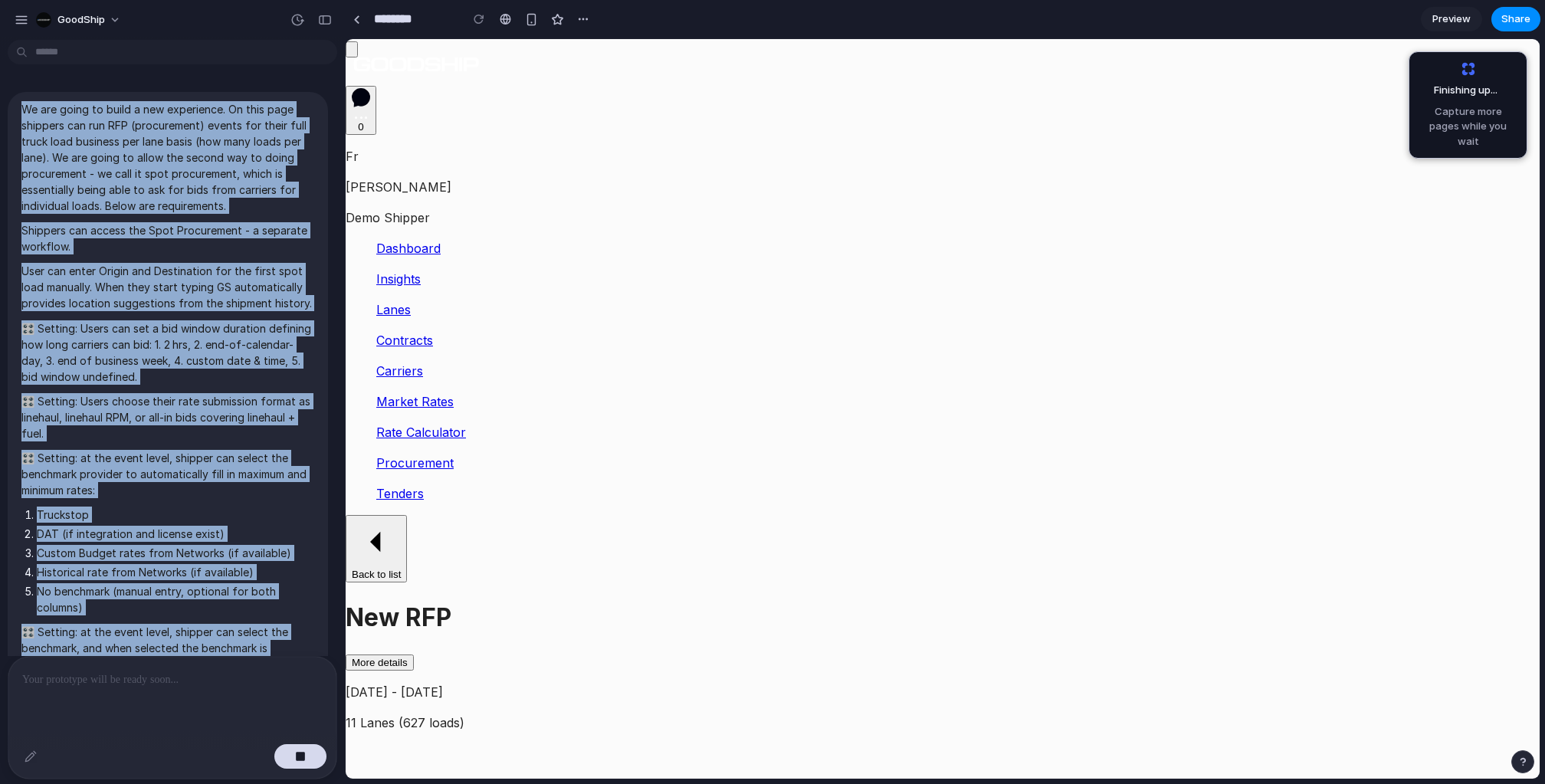
click at [25, 114] on p "We are going to build a new experience. On this page shippers can run RFP (proc…" at bounding box center [168, 157] width 293 height 112
copy span "Lo ips dolor si ametc a eli seddoeiusm. Te inci utla etdolore mag ali ENI (admi…"
click at [359, 25] on link at bounding box center [357, 19] width 23 height 23
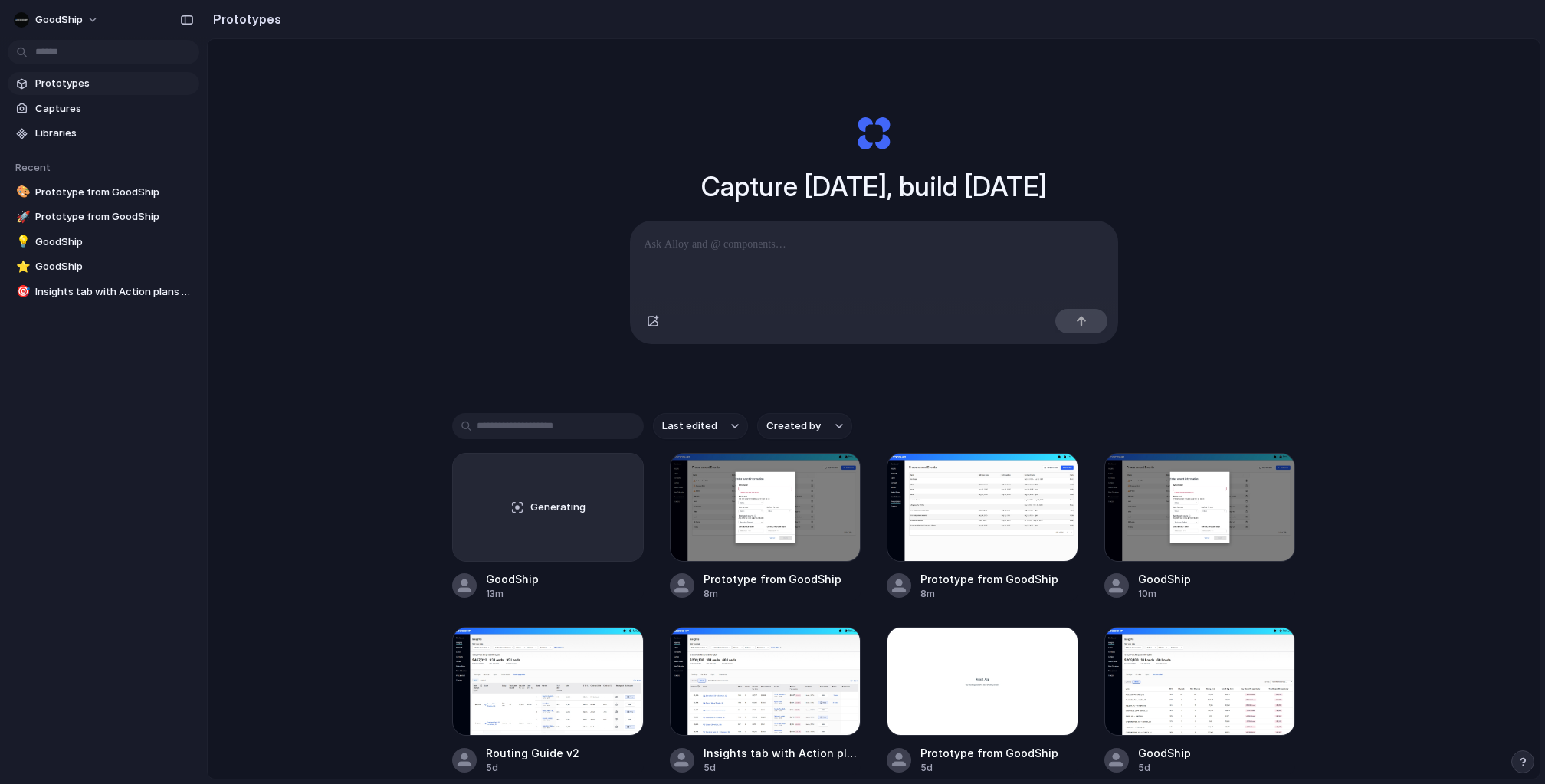
click at [59, 86] on span "Prototypes" at bounding box center [114, 83] width 158 height 15
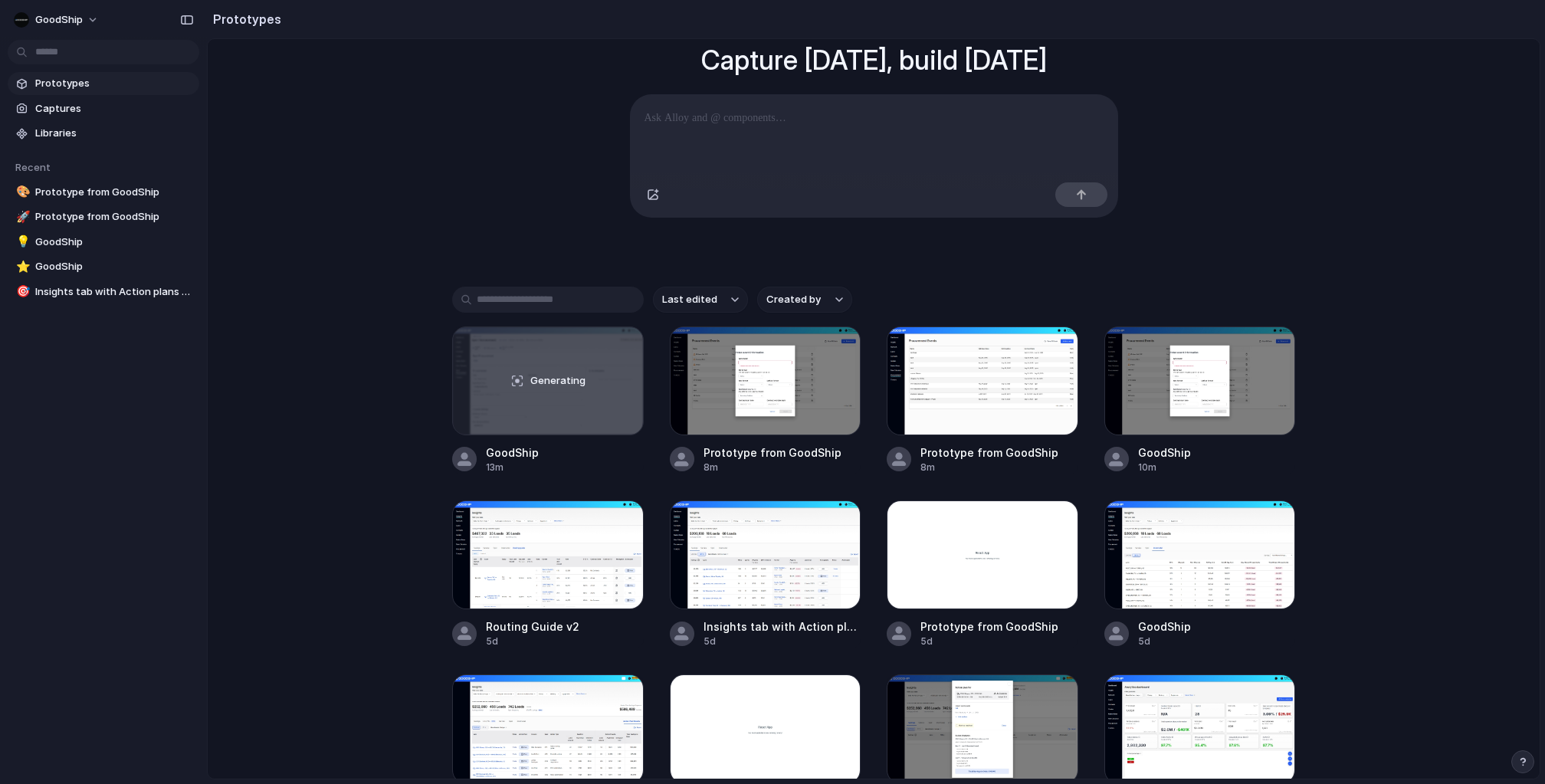
scroll to position [145, 0]
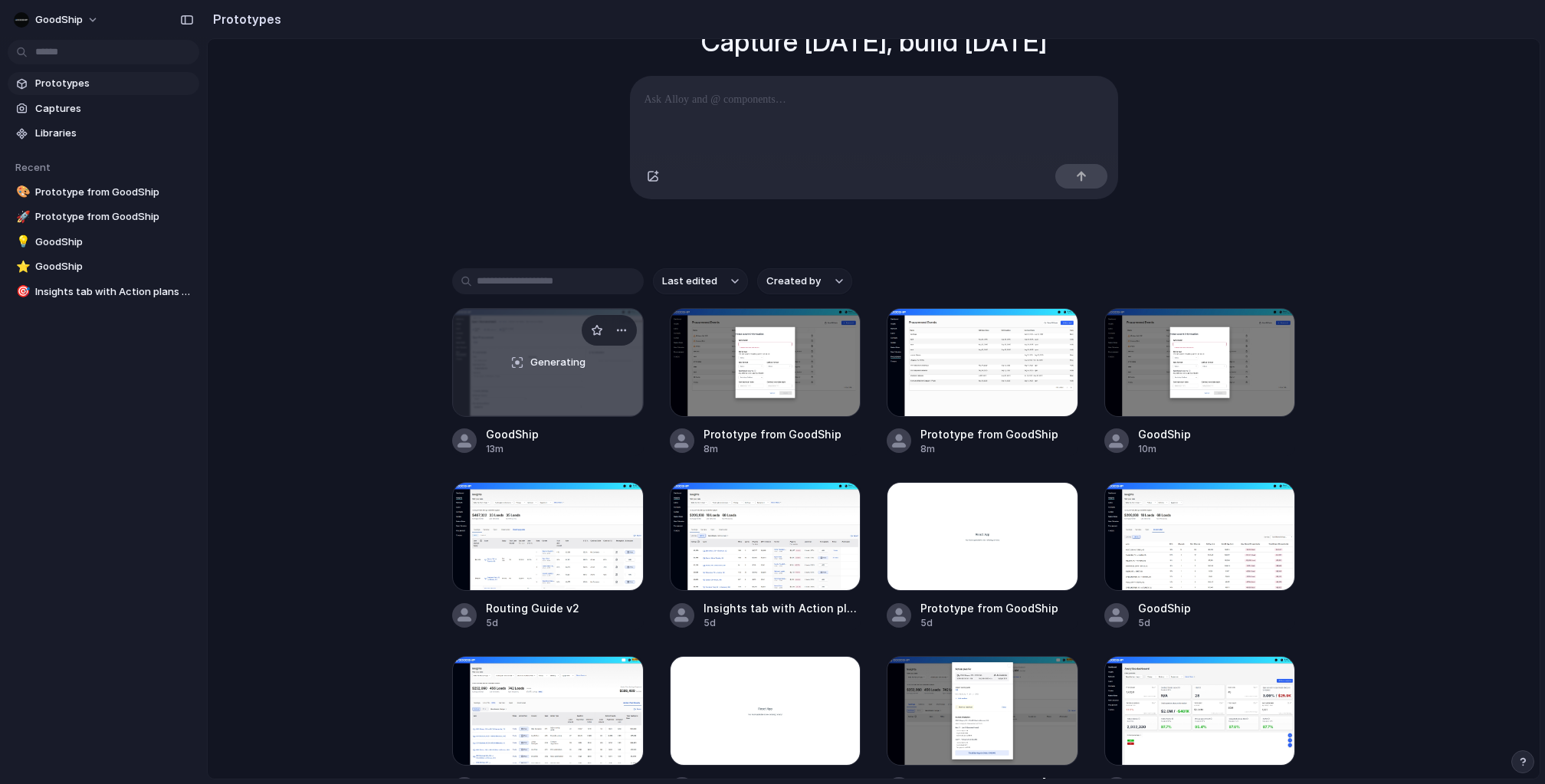
click at [558, 391] on div "Generating" at bounding box center [548, 362] width 190 height 107
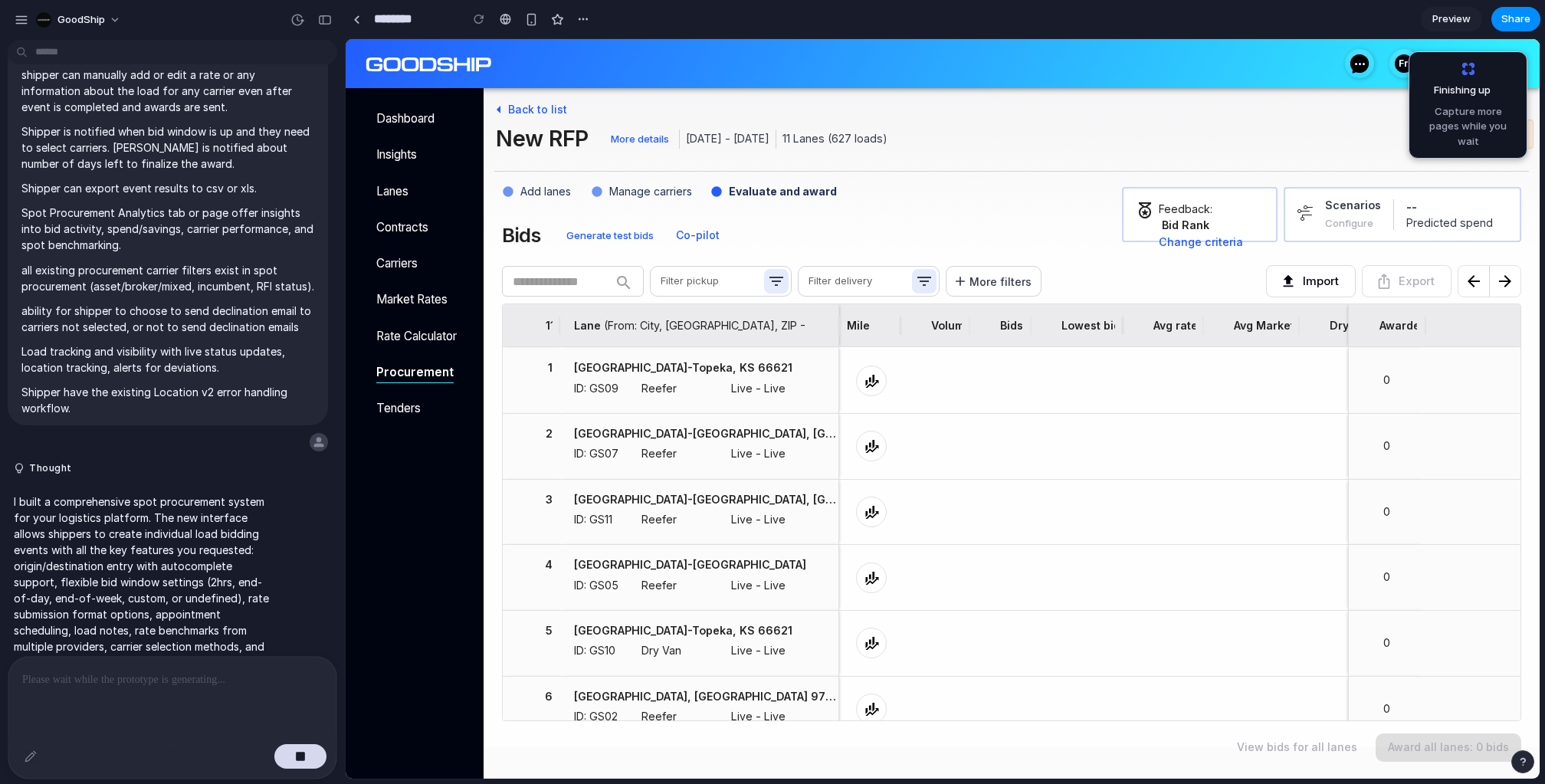
scroll to position [1540, 0]
